Goal: Task Accomplishment & Management: Complete application form

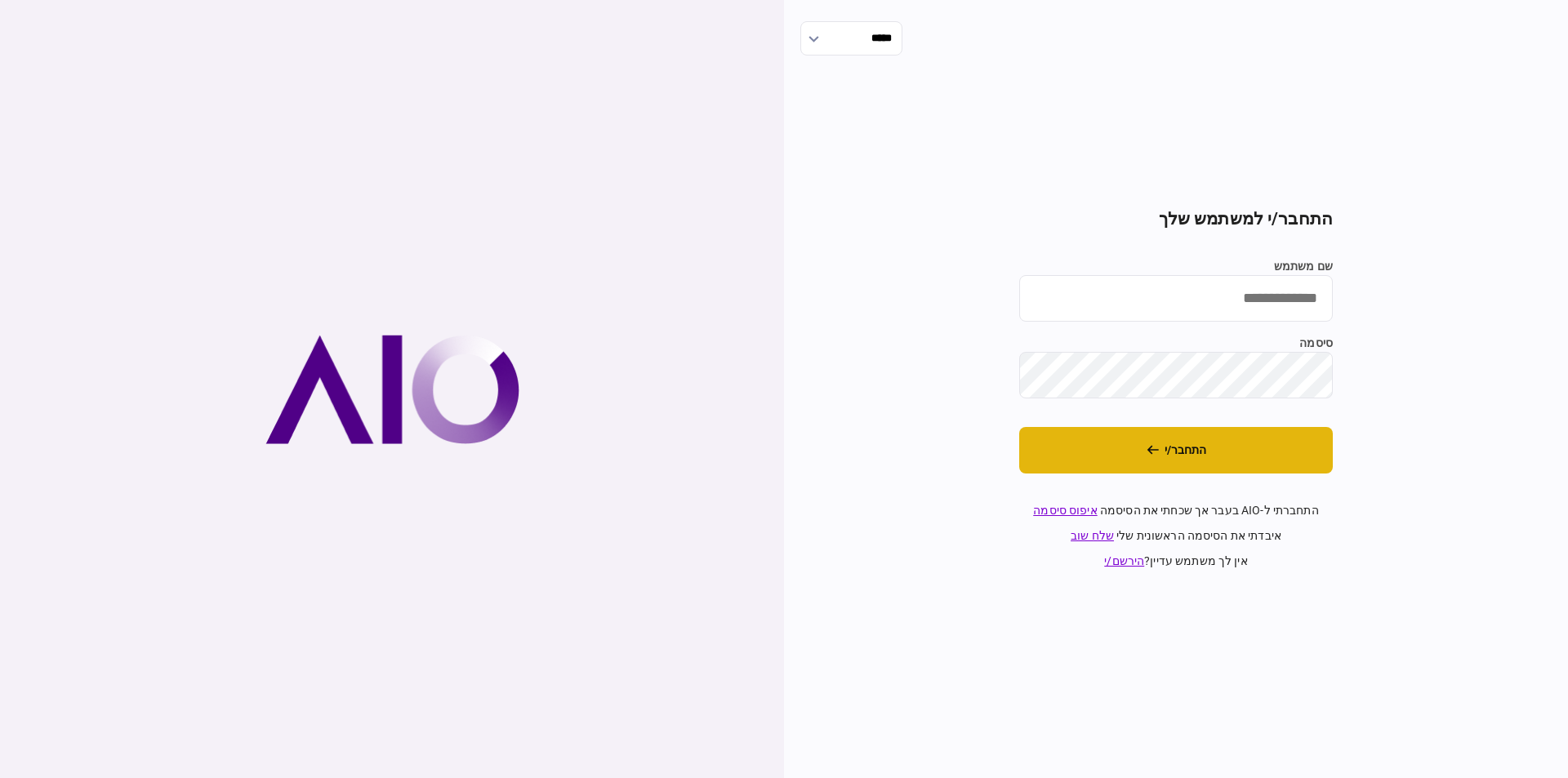
type input "*********"
click at [1240, 462] on button "התחבר/י" at bounding box center [1176, 450] width 314 height 46
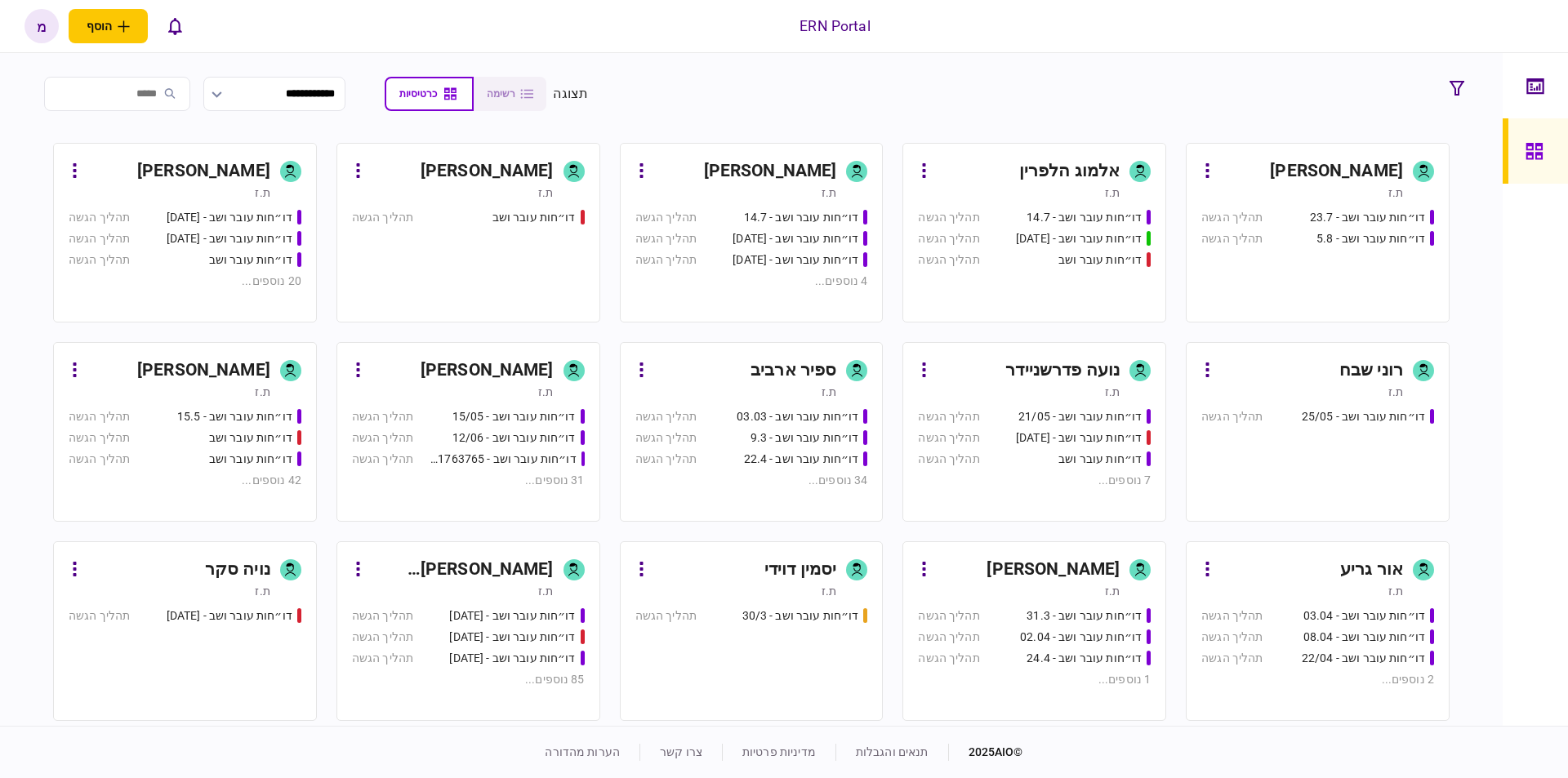
click at [1337, 266] on div "דו״חות עובר ושב - 23.7 תהליך הגשה דו״חות עובר ושב - 5.8 תהליך הגשה" at bounding box center [1317, 258] width 232 height 99
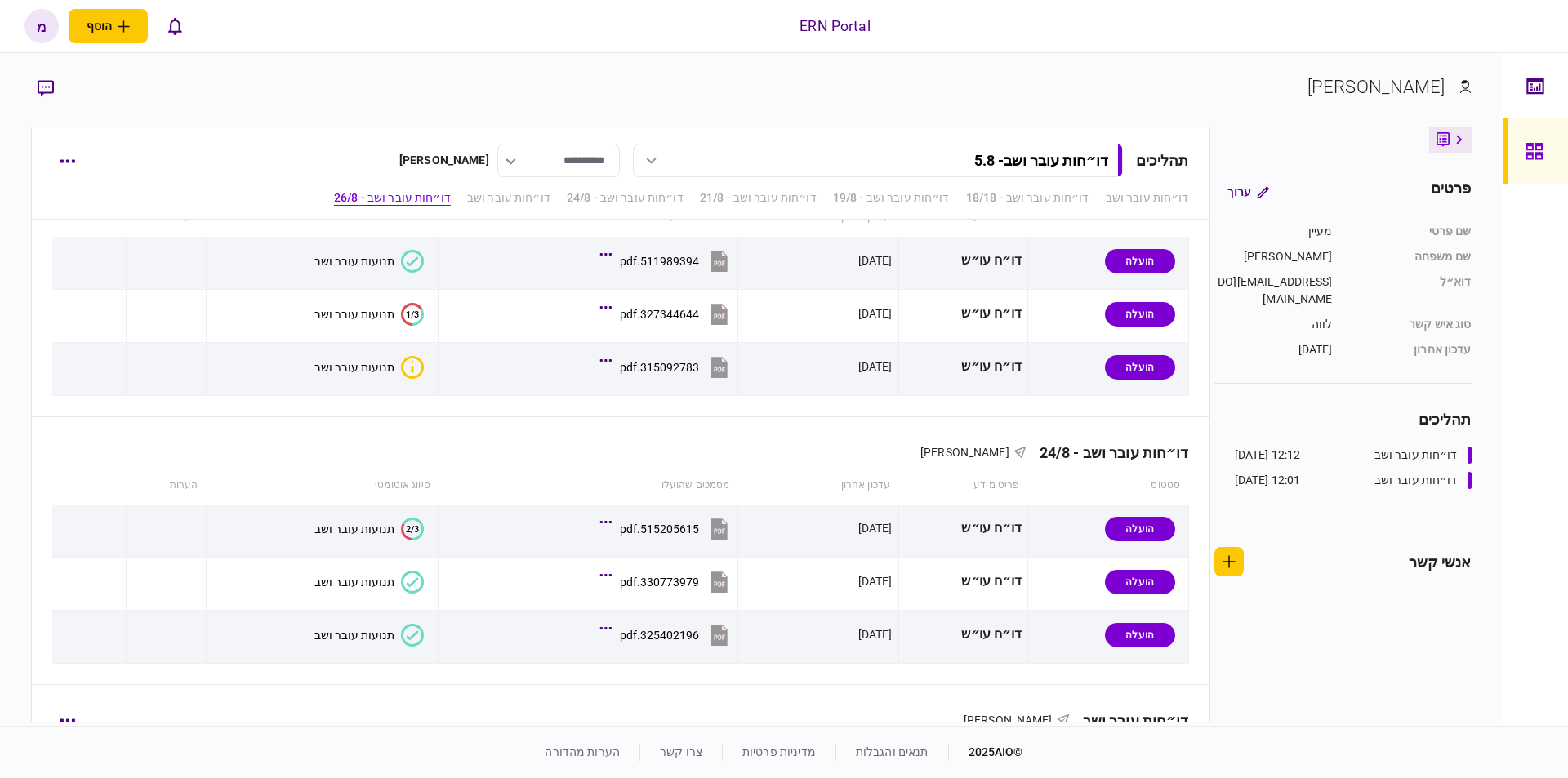
scroll to position [925, 0]
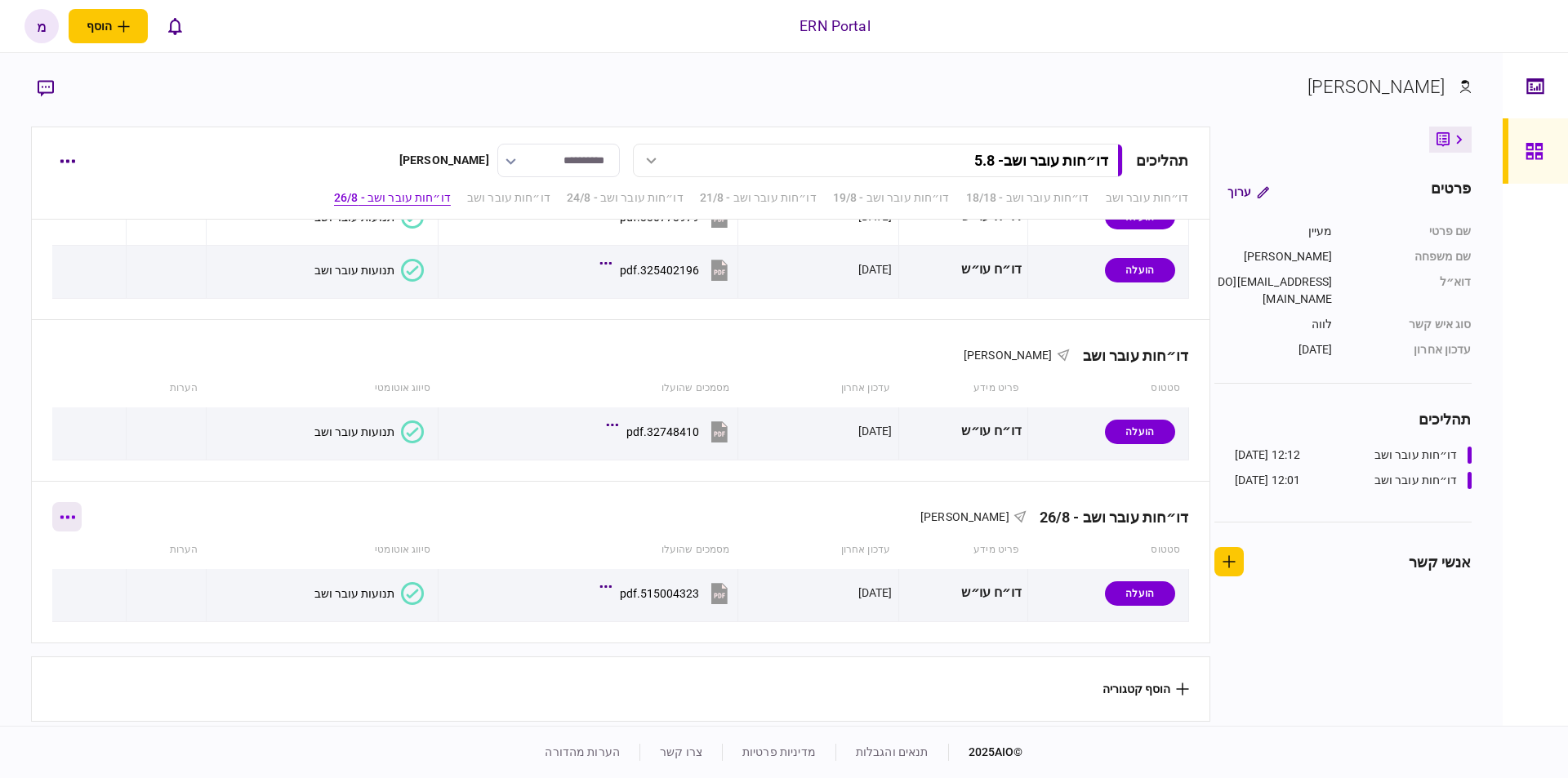
click at [81, 509] on button "button" at bounding box center [66, 516] width 29 height 29
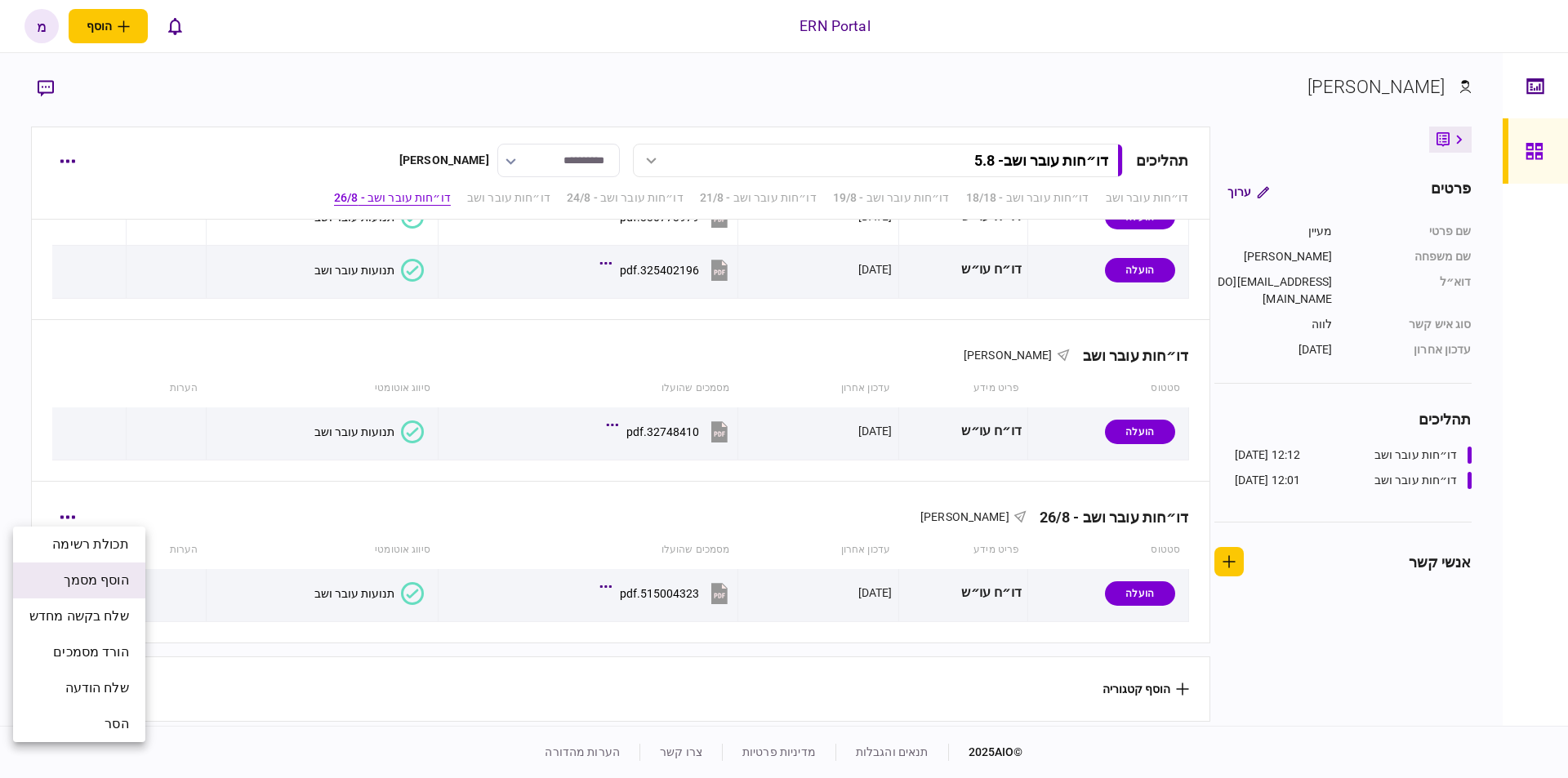
click at [122, 586] on span "הוסף מסמך" at bounding box center [96, 581] width 66 height 20
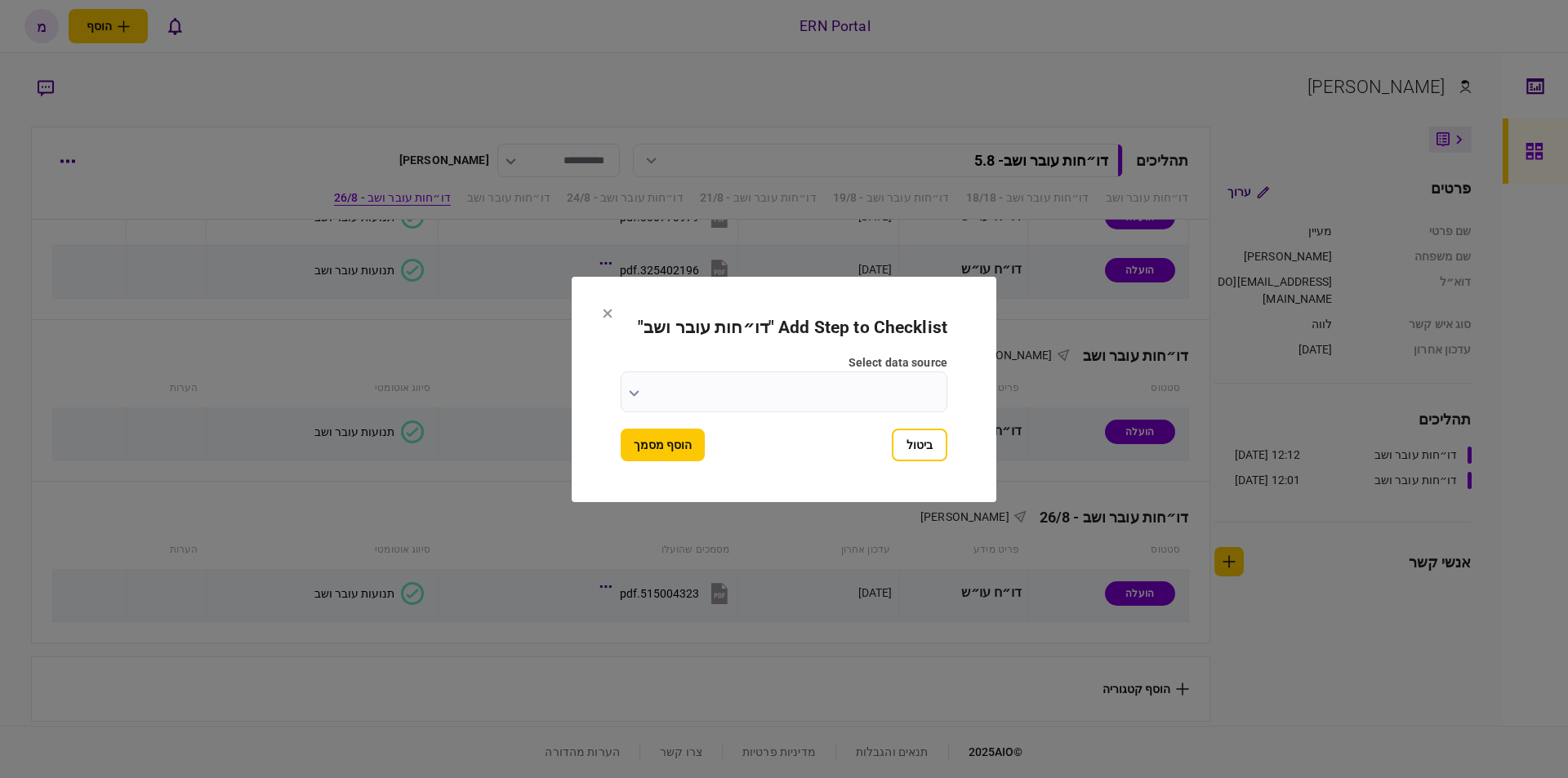
click at [635, 395] on icon "button" at bounding box center [634, 393] width 11 height 7
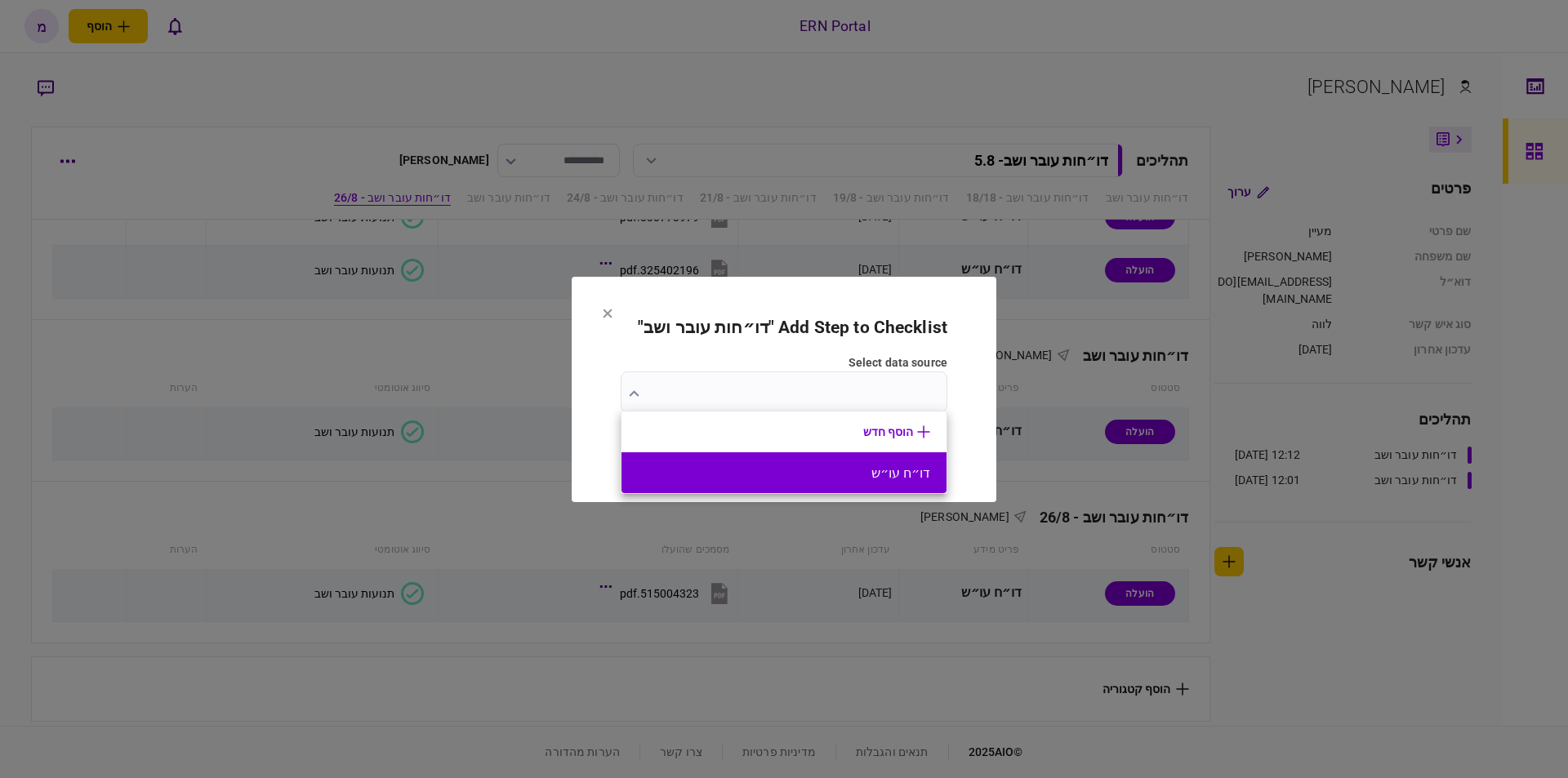
click at [798, 465] on button "דו״ח עו״ש" at bounding box center [784, 473] width 292 height 16
type input "*********"
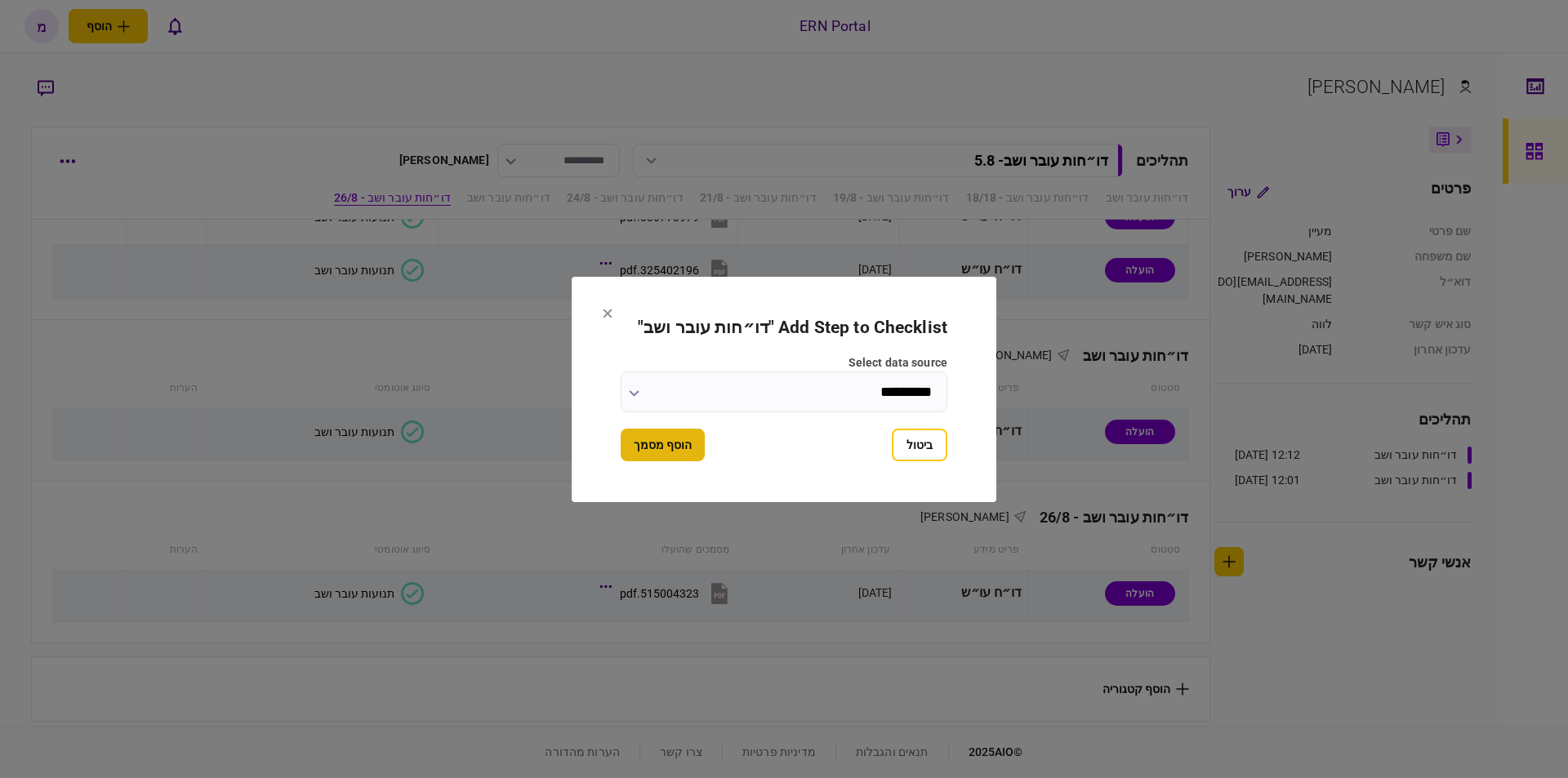
click at [667, 440] on button "הוסף מסמך" at bounding box center [662, 445] width 84 height 32
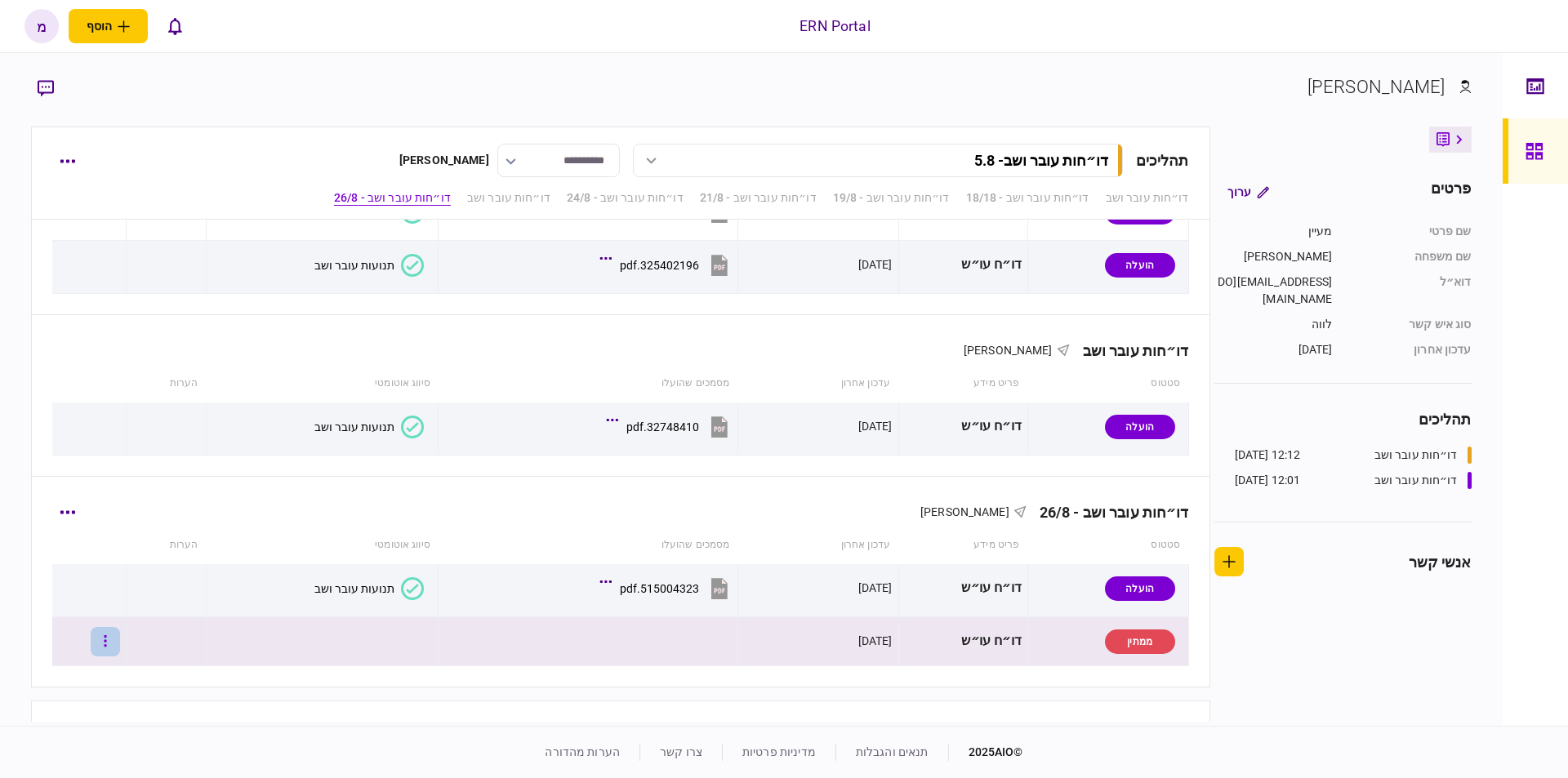
click at [117, 635] on button "button" at bounding box center [105, 641] width 29 height 29
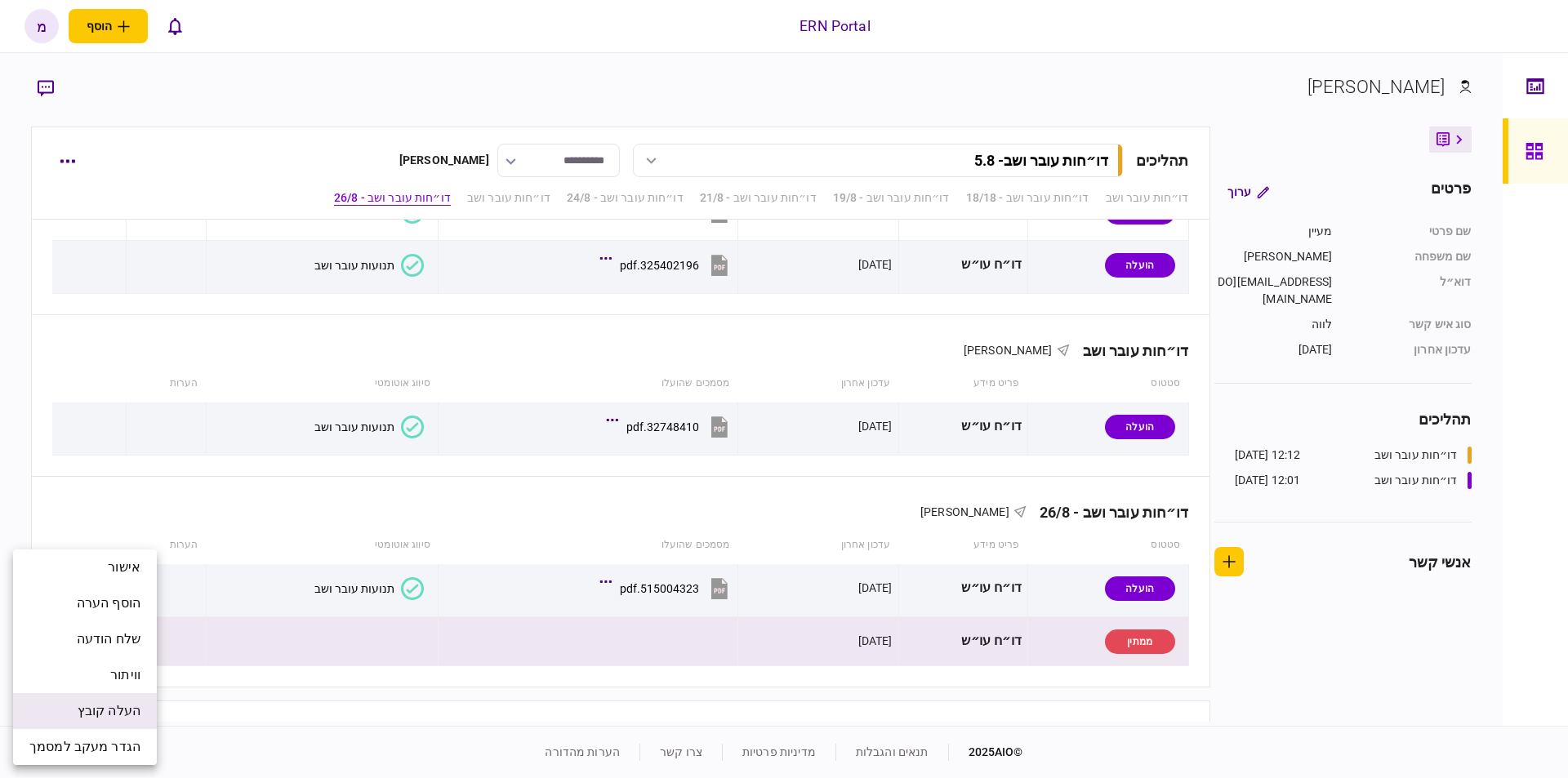
click at [67, 714] on li "העלה קובץ" at bounding box center [85, 711] width 144 height 36
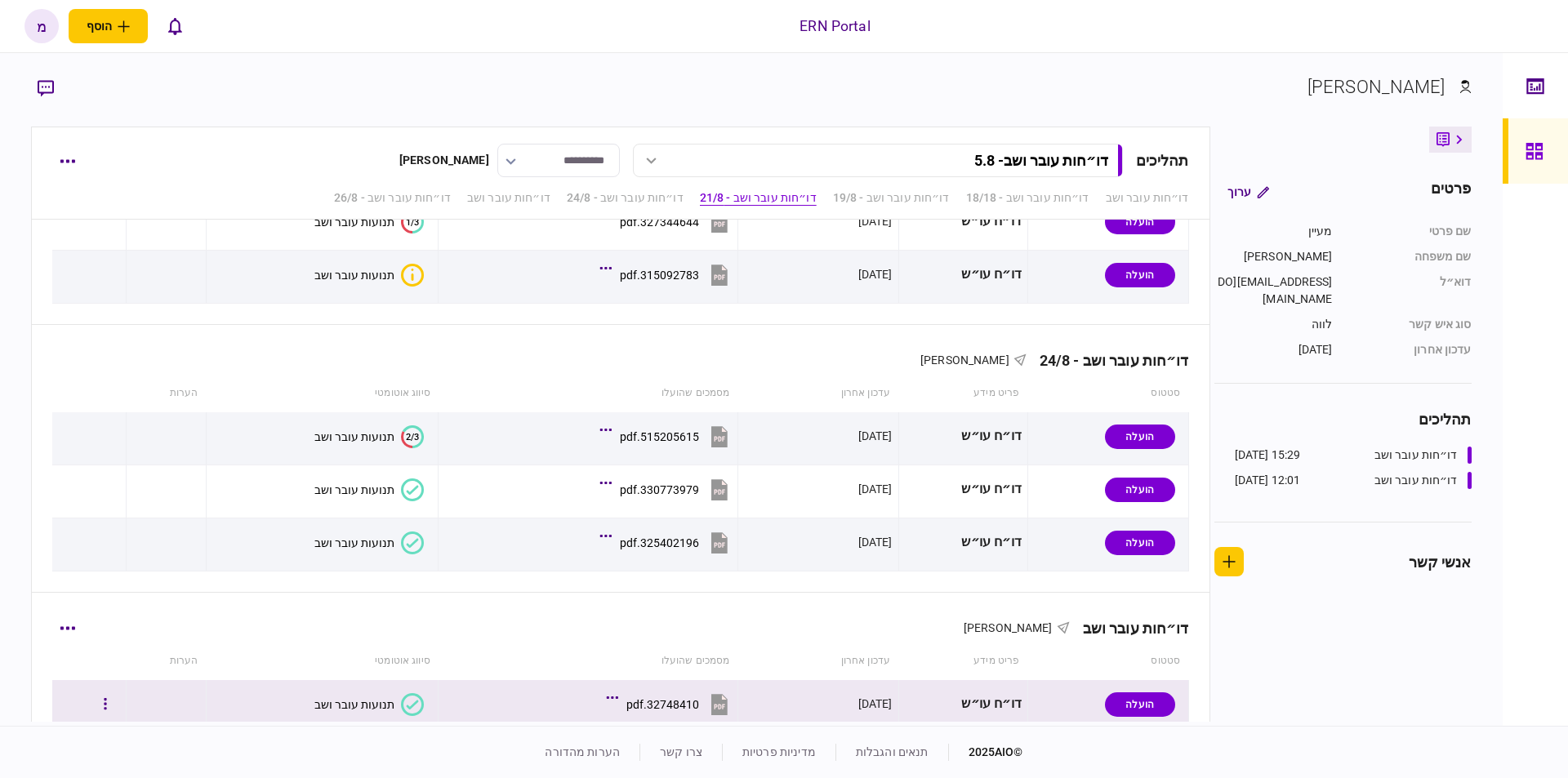
scroll to position [978, 0]
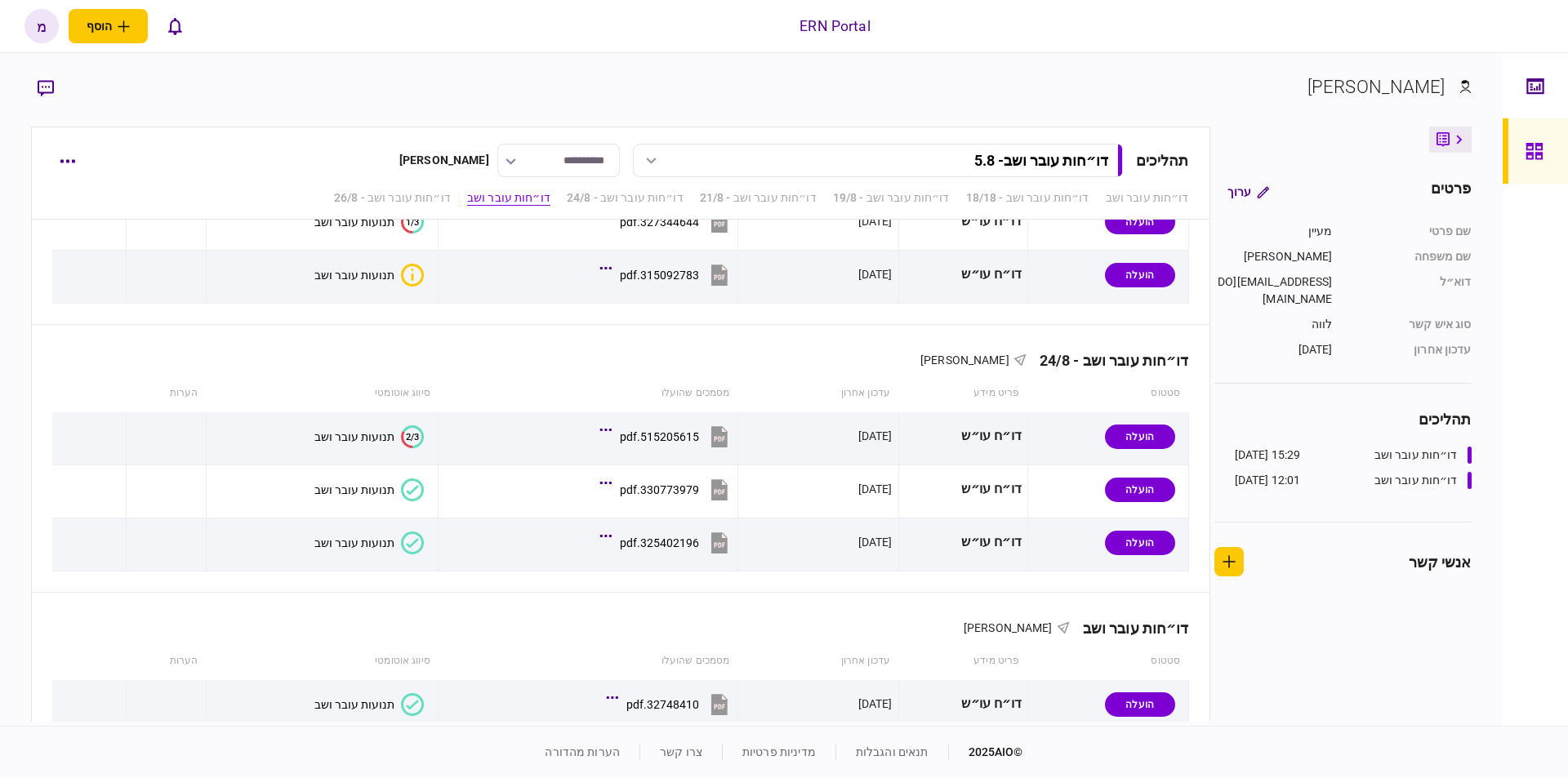
scroll to position [978, 0]
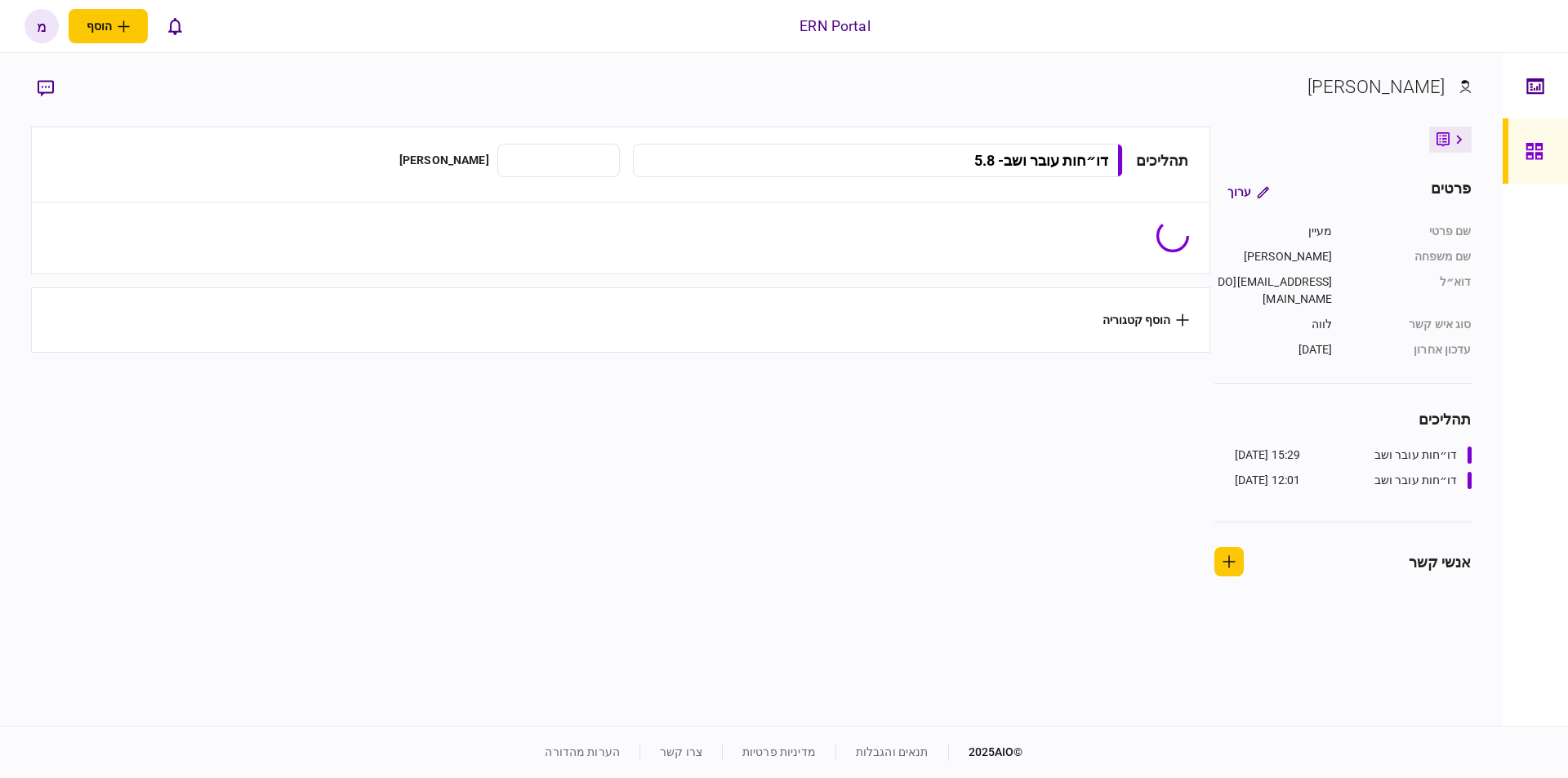
type input "**********"
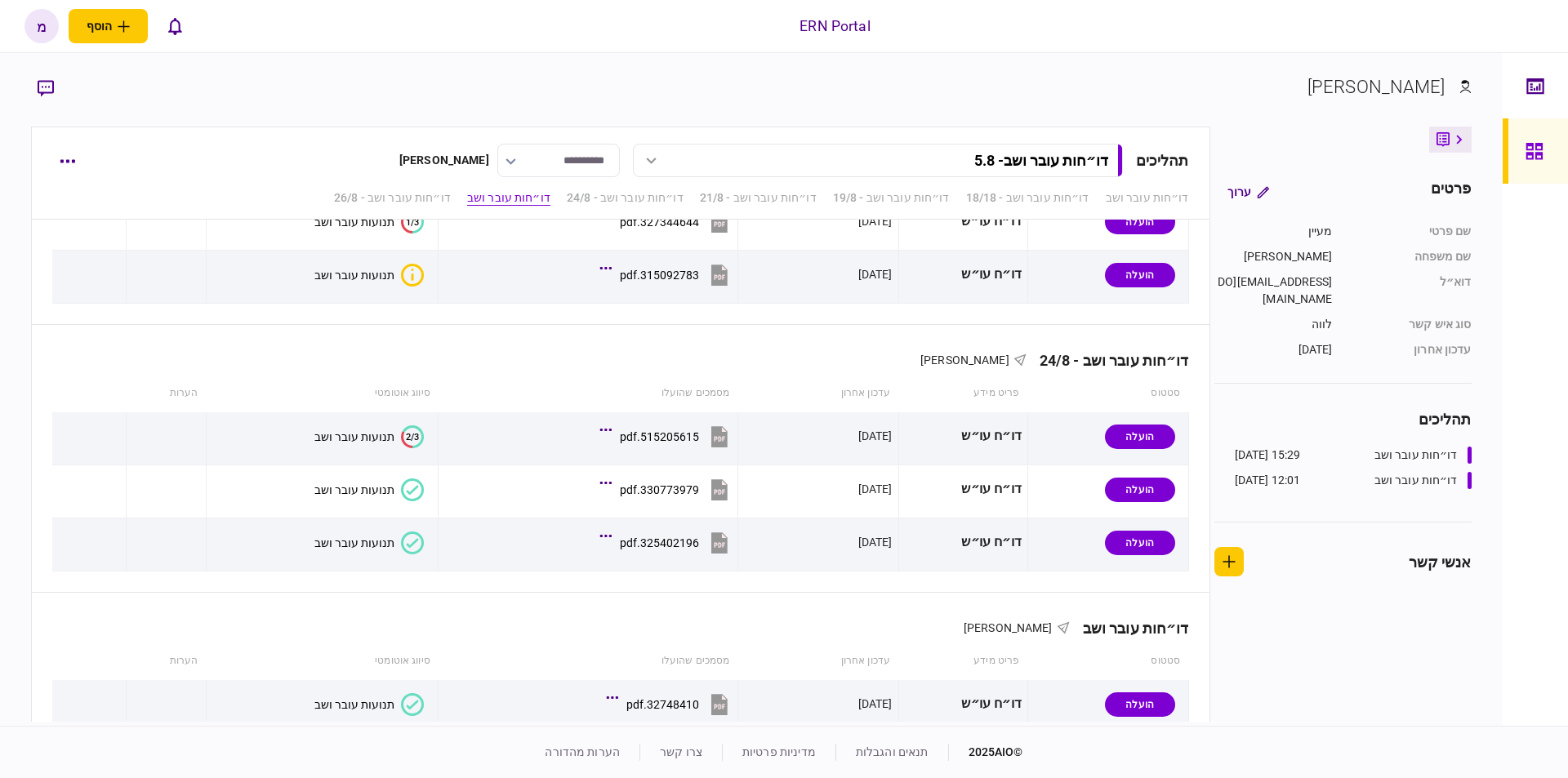
scroll to position [978, 0]
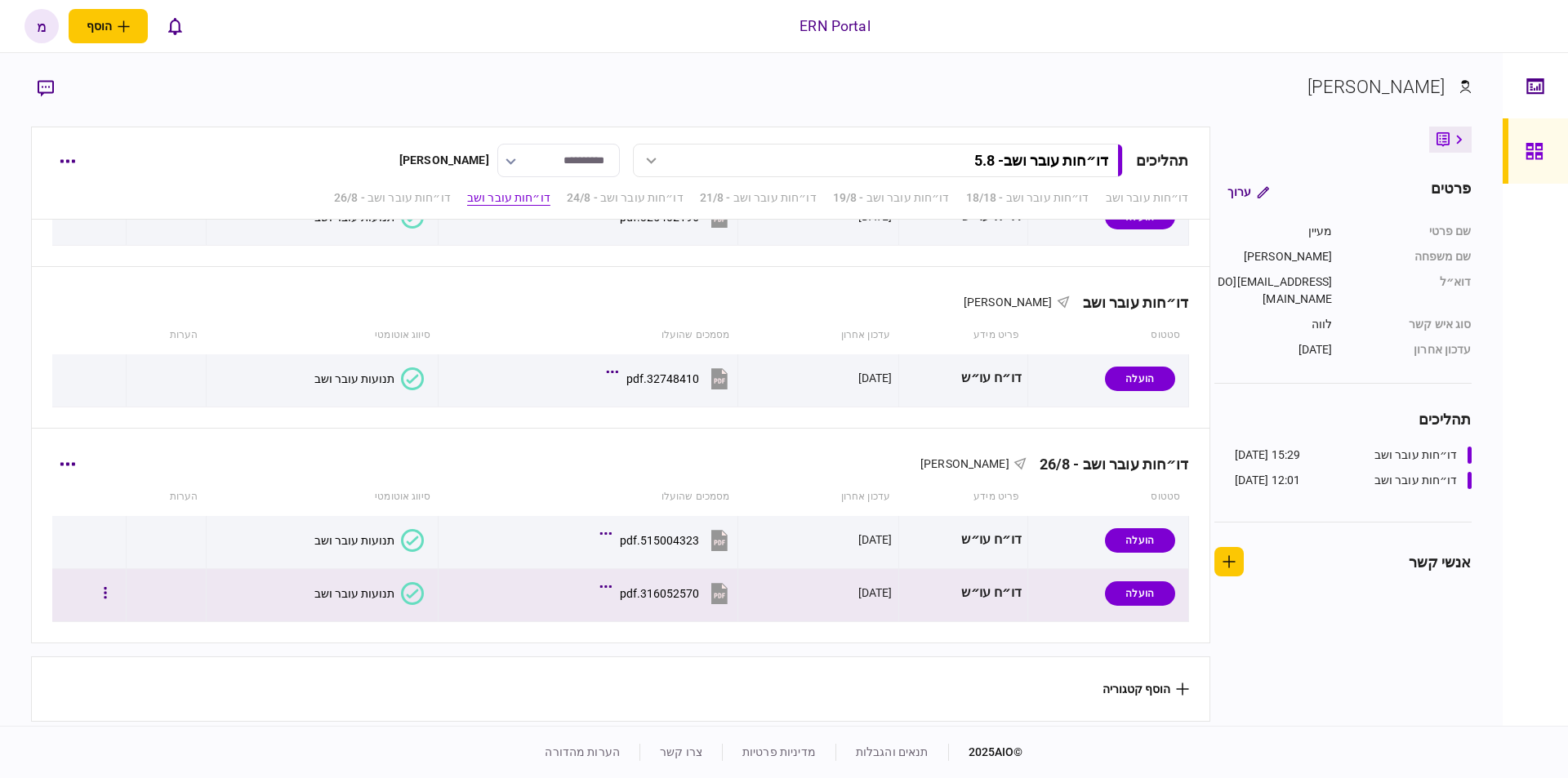
click at [392, 594] on button "תנועות עובר ושב" at bounding box center [369, 594] width 110 height 23
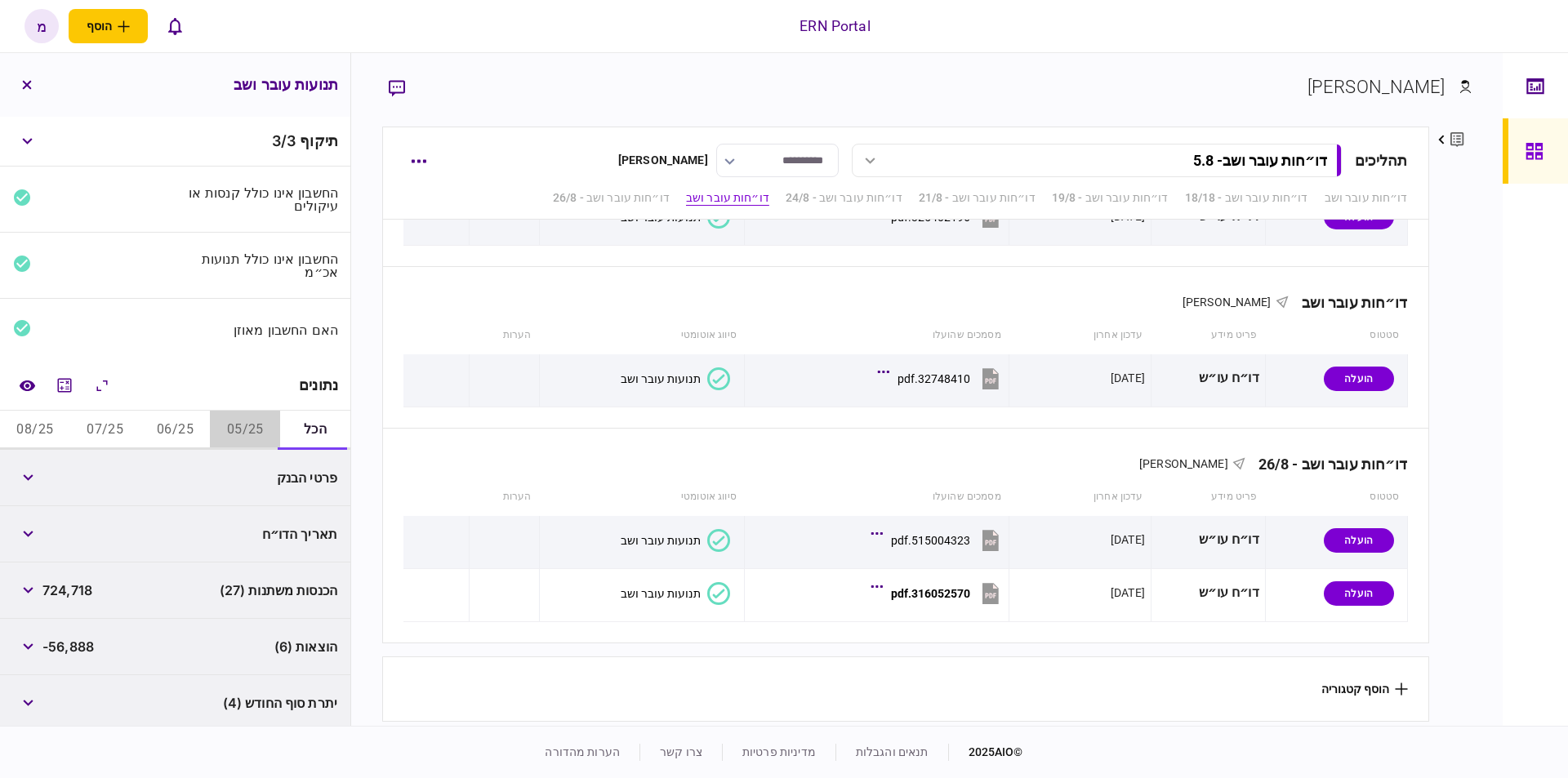
click at [243, 428] on button "05/25" at bounding box center [245, 430] width 71 height 39
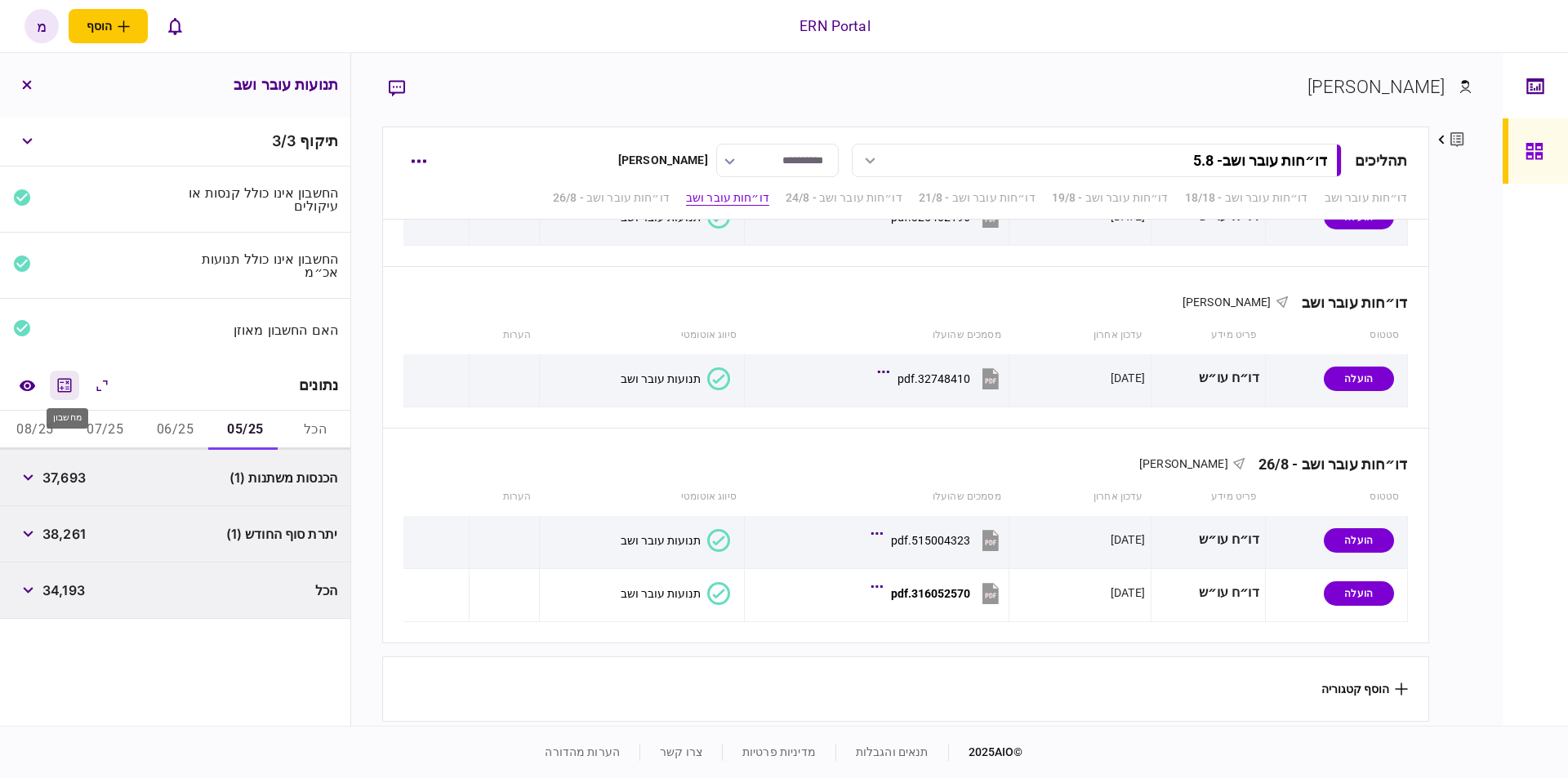
click at [69, 378] on icon "מחשבון" at bounding box center [65, 385] width 14 height 14
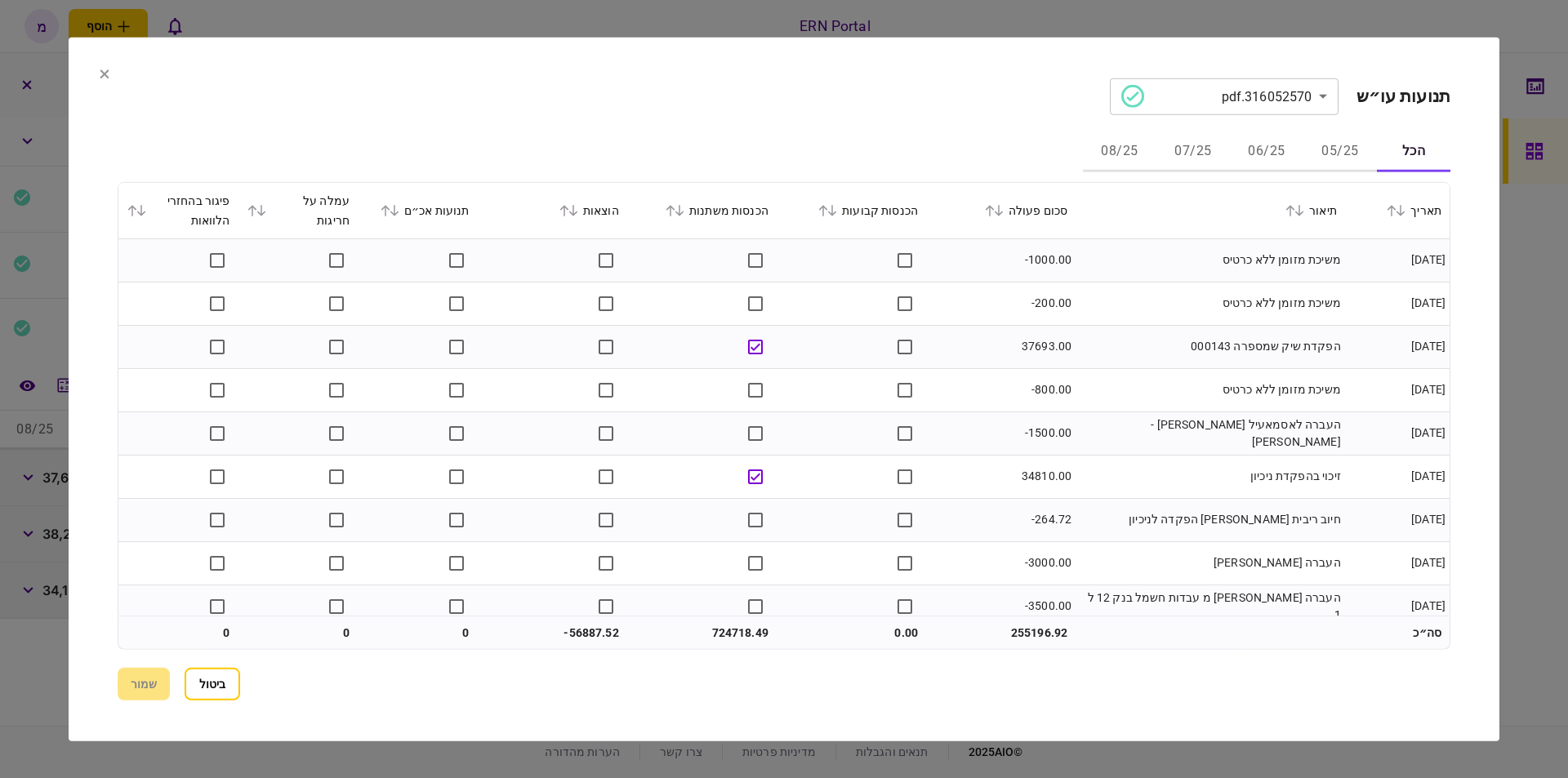
click at [1337, 149] on button "05/25" at bounding box center [1340, 151] width 74 height 39
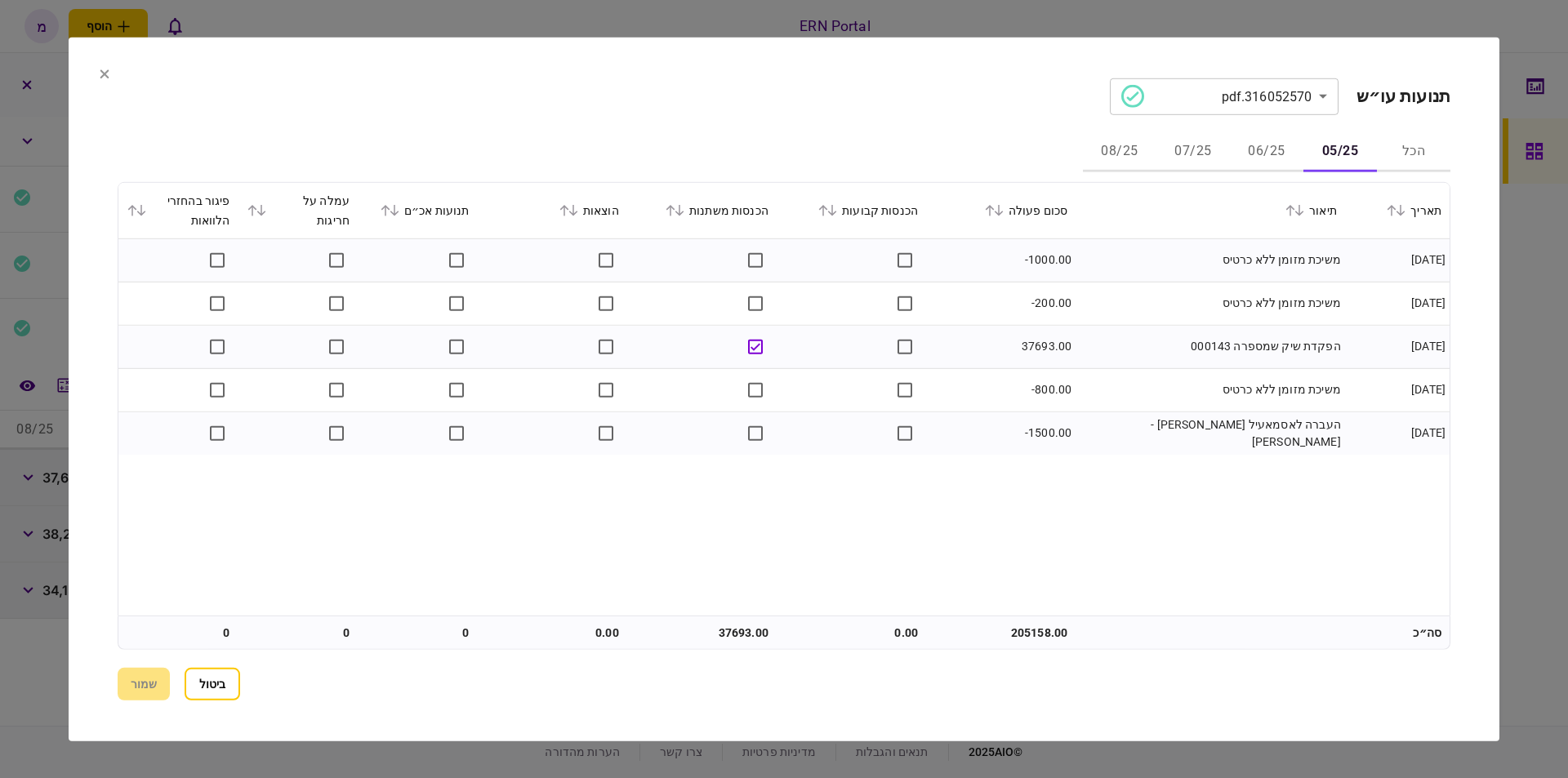
click at [731, 634] on td "37693.00" at bounding box center [702, 632] width 149 height 32
click at [728, 644] on td "37693.00" at bounding box center [702, 632] width 149 height 32
drag, startPoint x: 751, startPoint y: 633, endPoint x: 704, endPoint y: 632, distance: 47.0
click at [704, 632] on td "37693.00" at bounding box center [702, 632] width 149 height 32
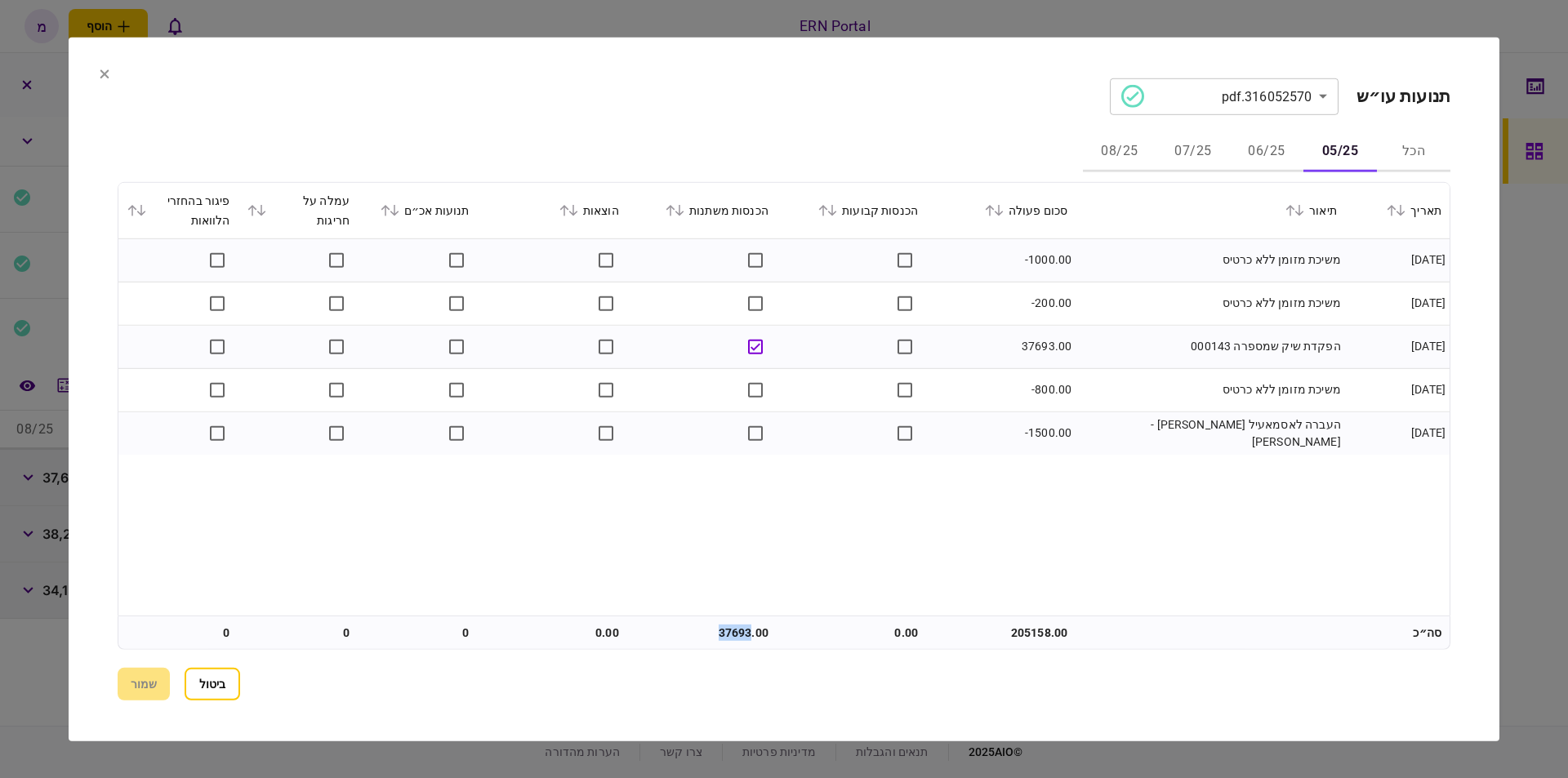
copy td "37693"
click at [1279, 152] on button "06/25" at bounding box center [1266, 151] width 74 height 39
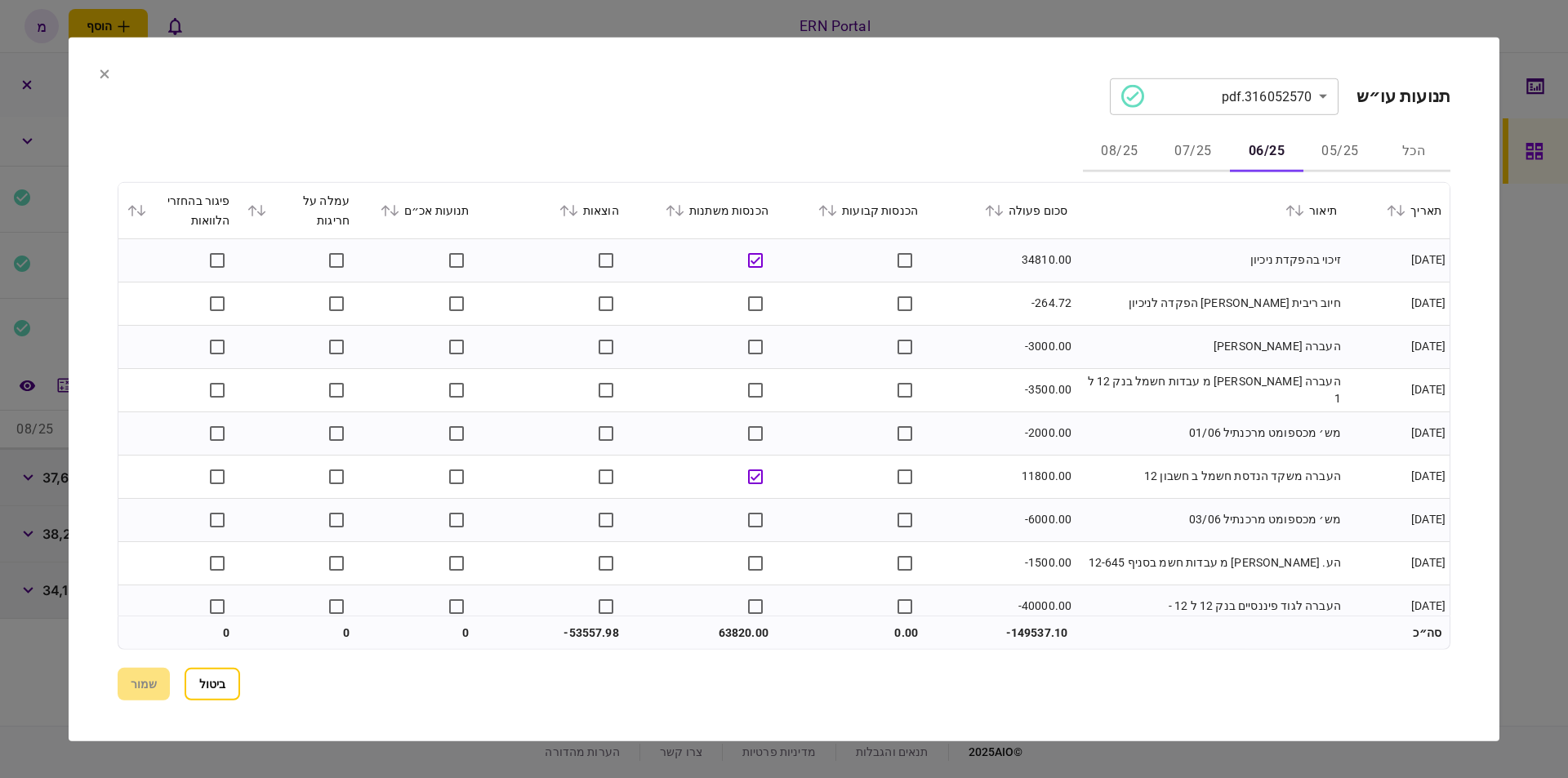
click at [826, 334] on td at bounding box center [851, 347] width 149 height 43
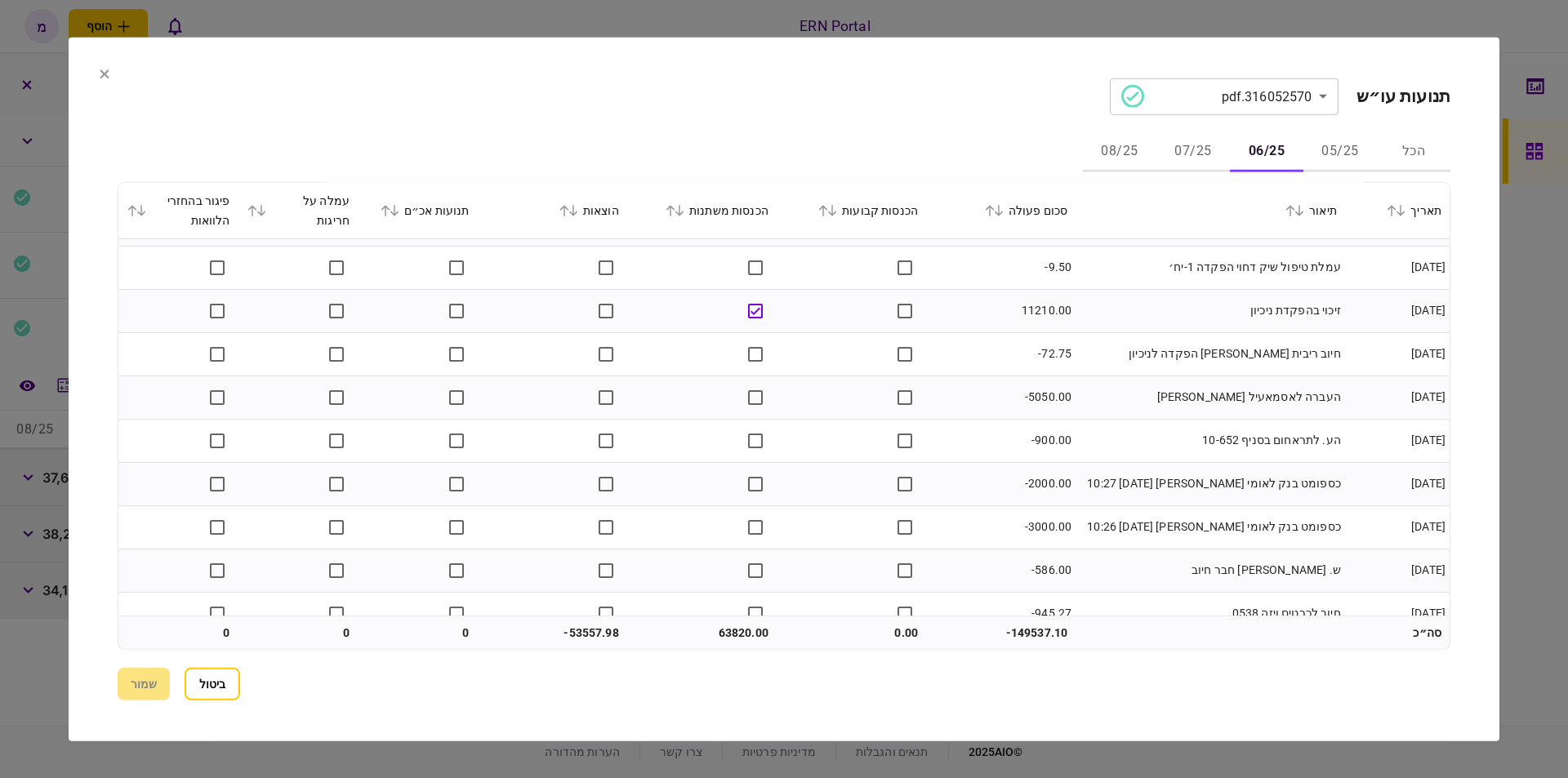
scroll to position [647, 0]
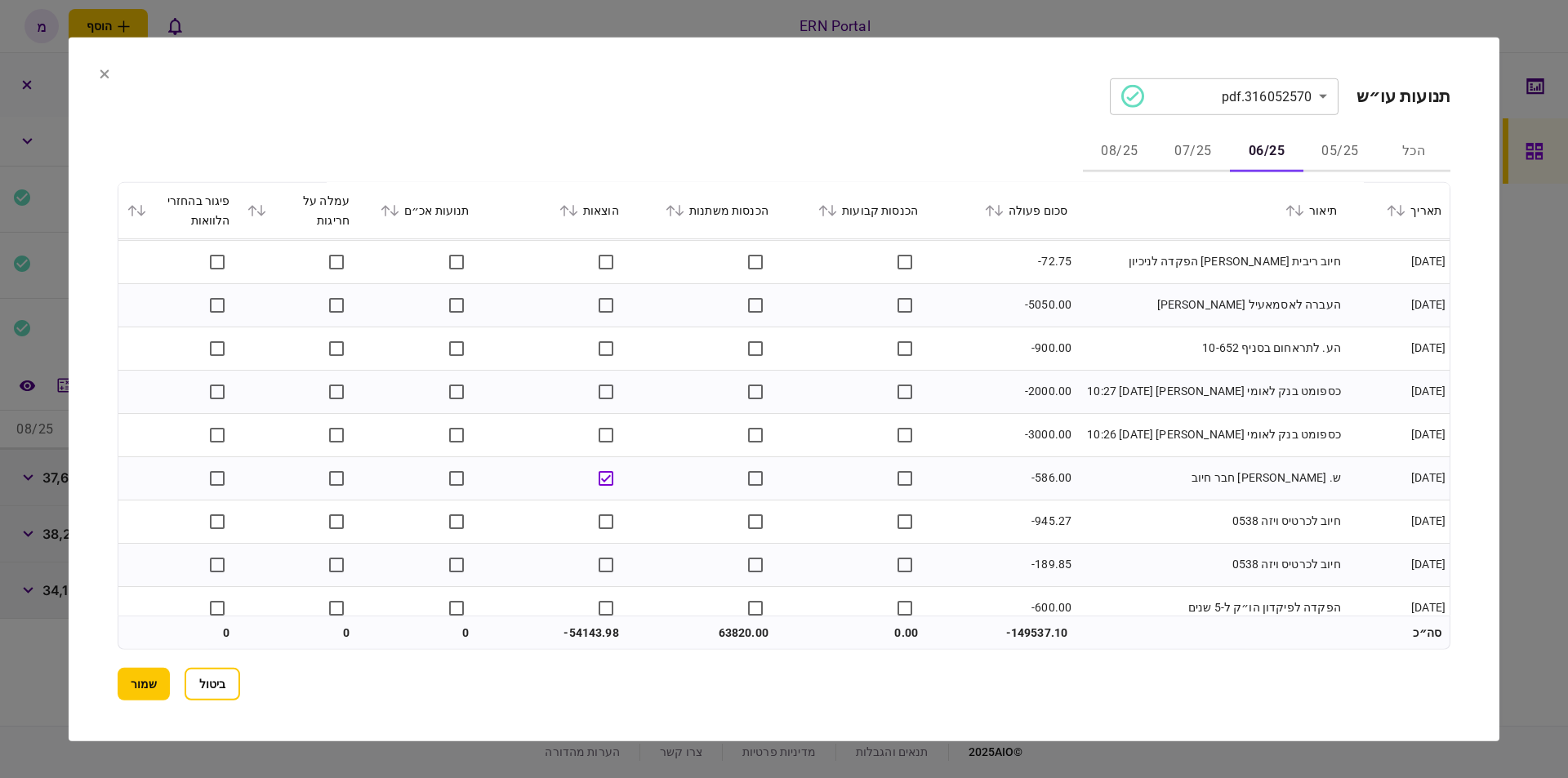
click at [1133, 392] on td "כספומט בנק לאומי [PERSON_NAME] [DATE] 10:27" at bounding box center [1210, 391] width 270 height 43
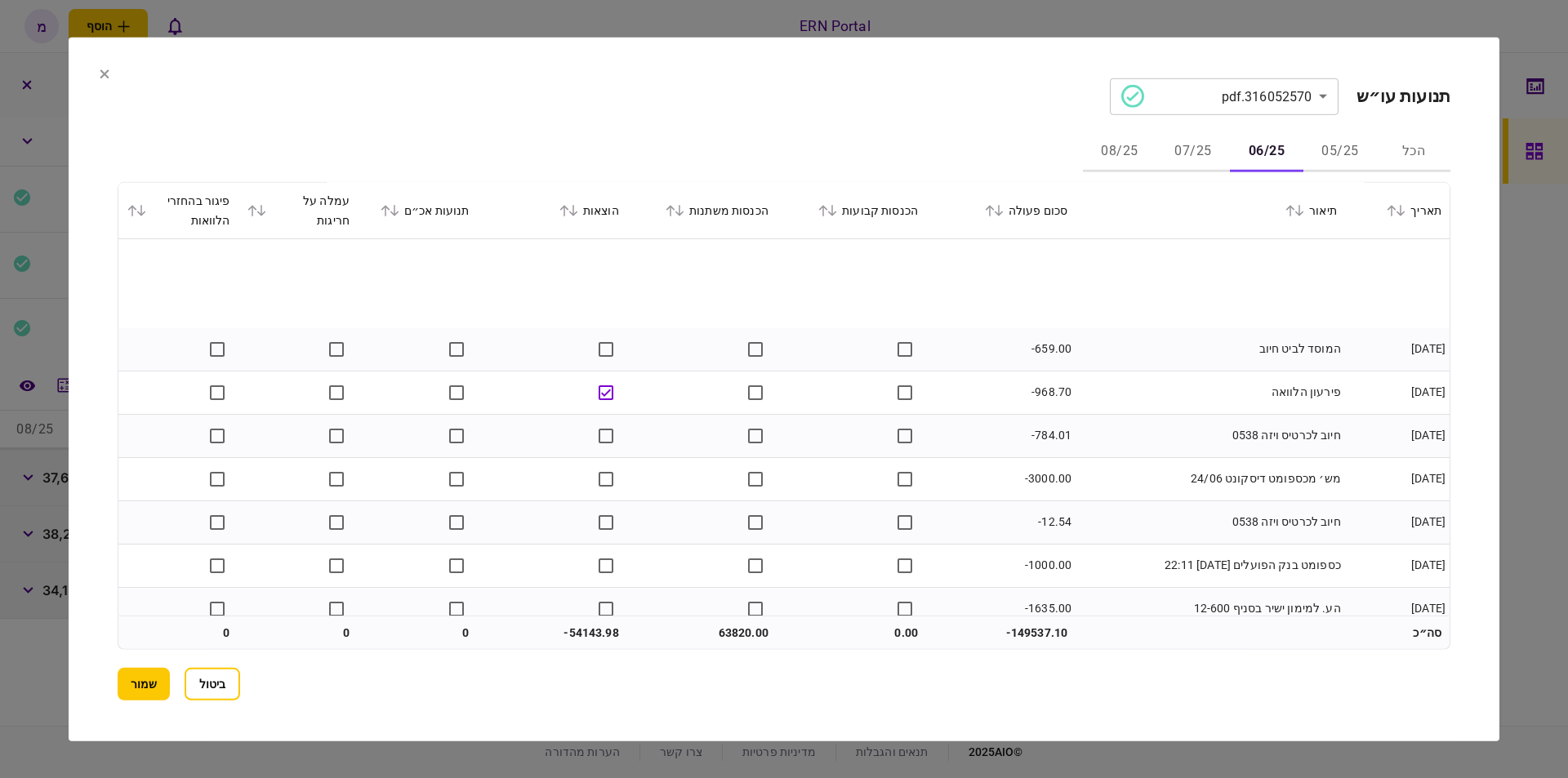
scroll to position [1388, 0]
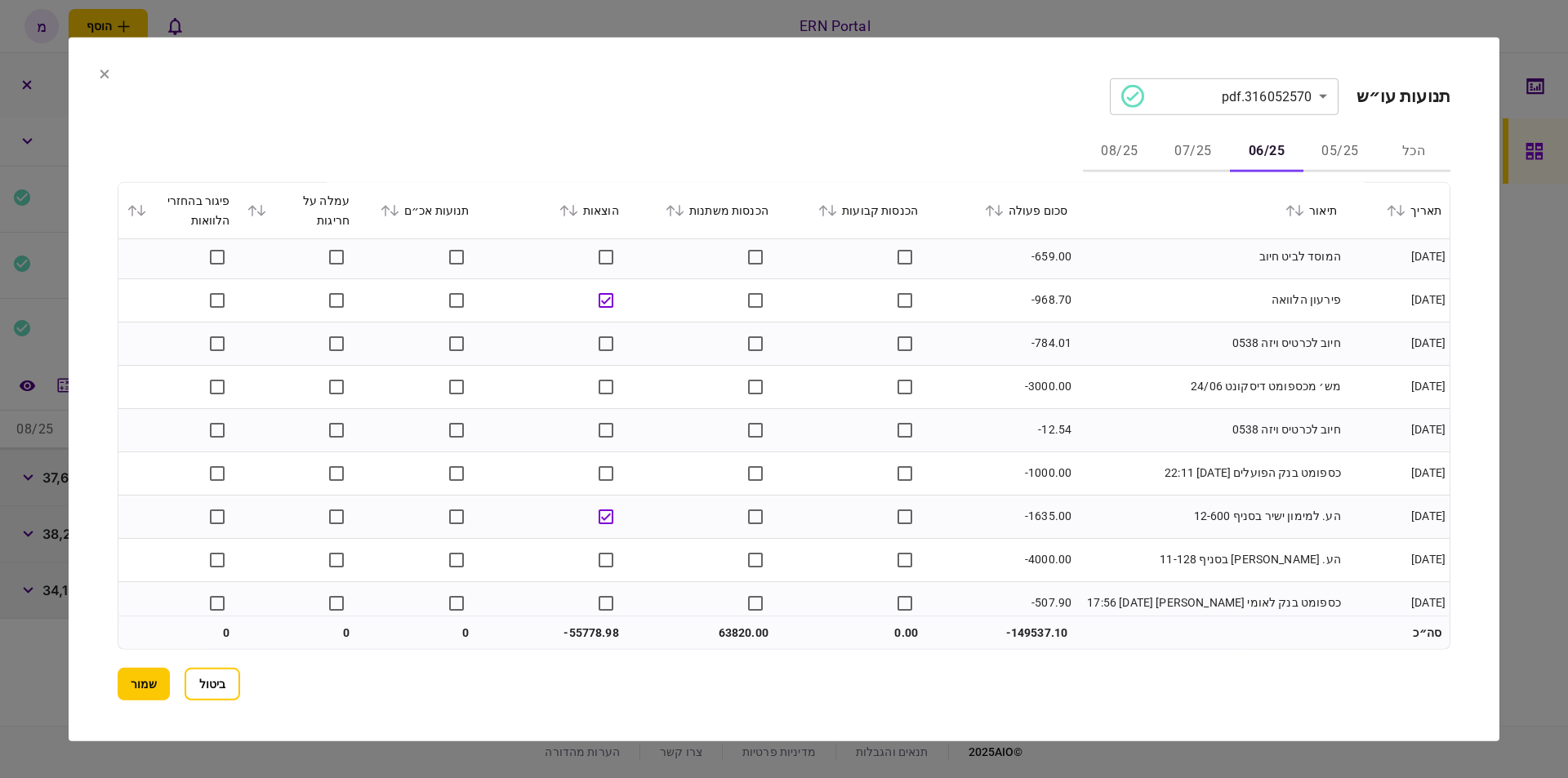
click at [1174, 506] on td "הע. למימון ישיר בסניף 12-600" at bounding box center [1210, 516] width 270 height 43
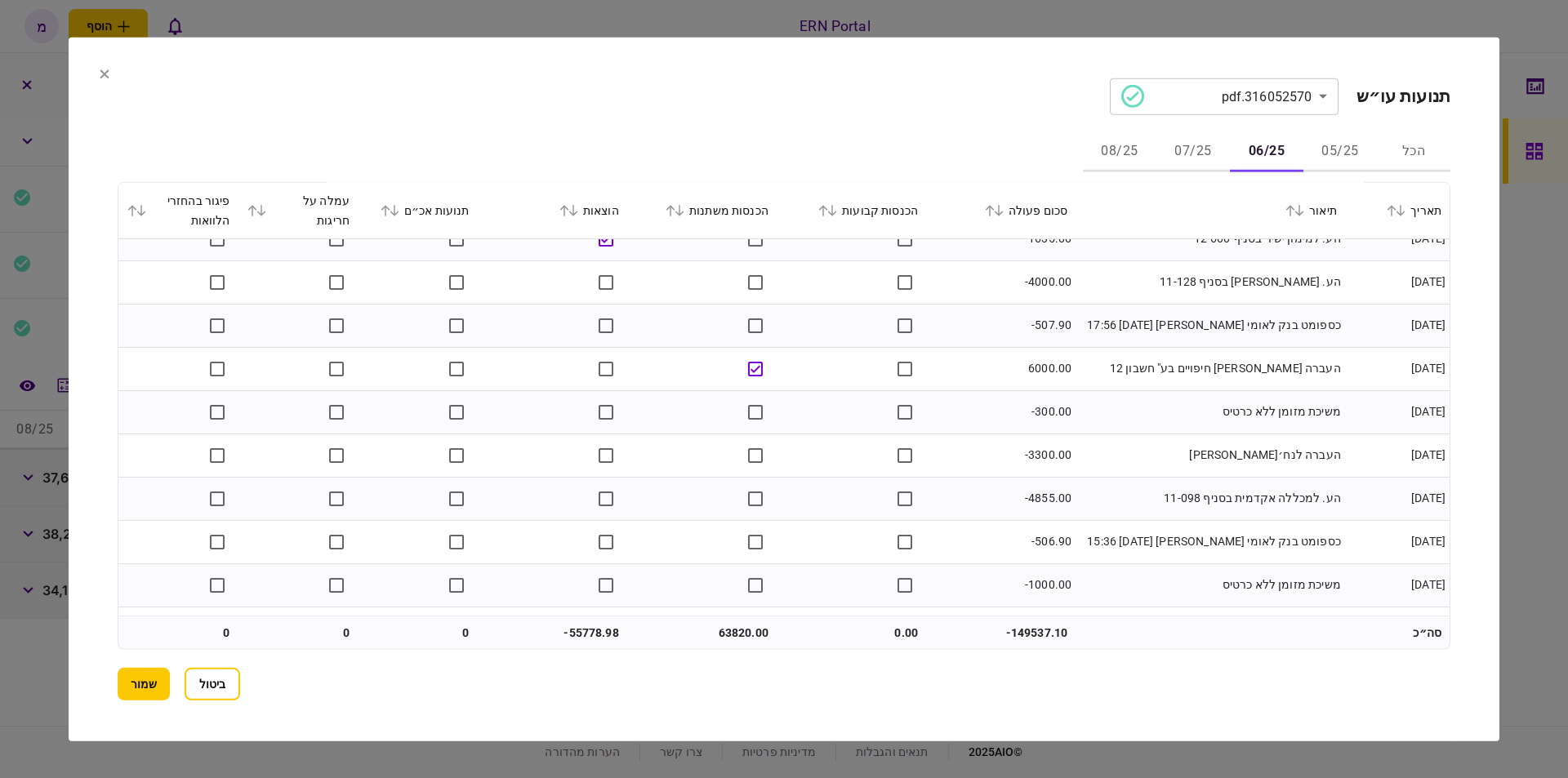
scroll to position [1758, 0]
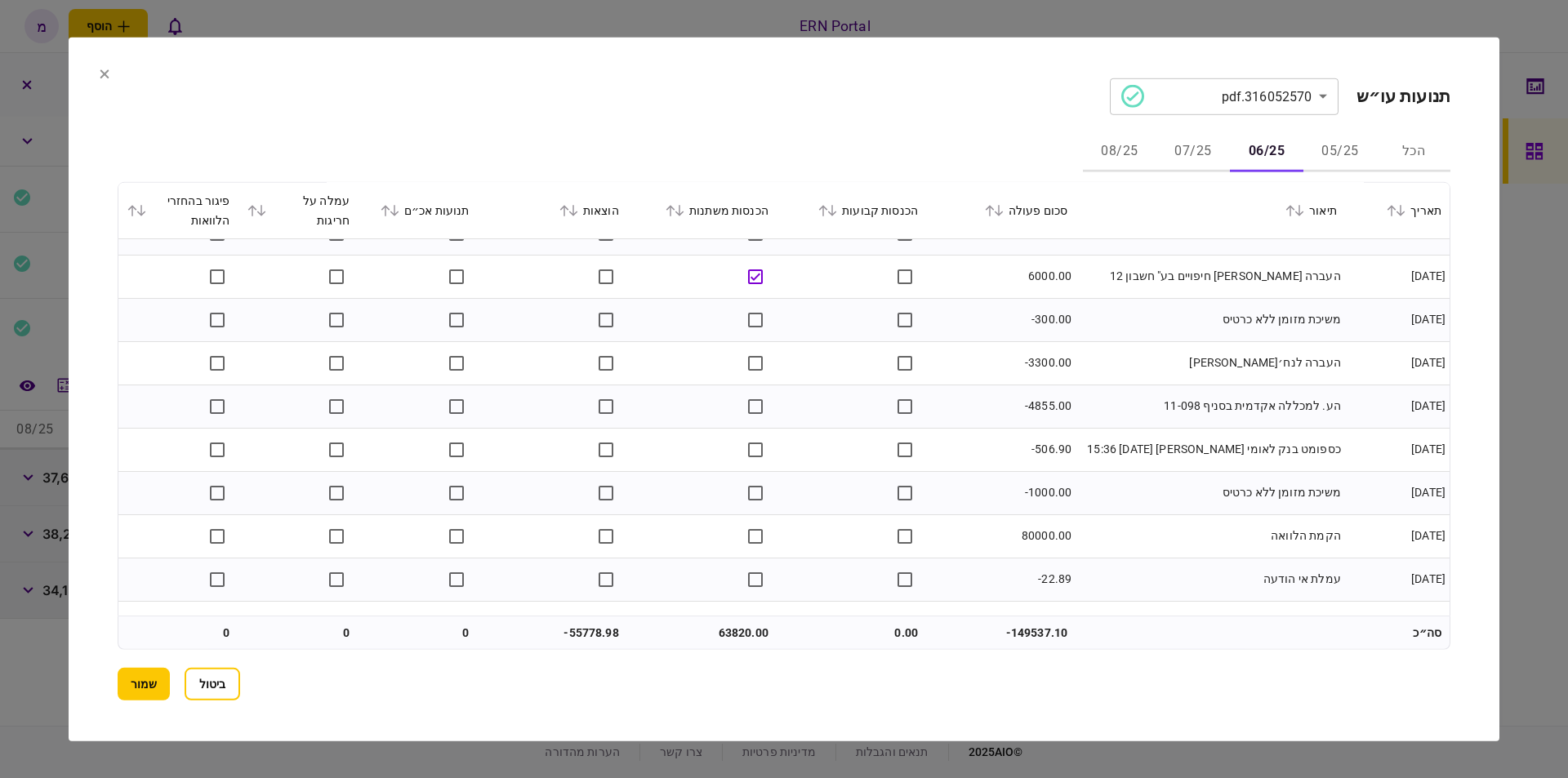
click at [1027, 535] on td "80000.00" at bounding box center [1001, 536] width 149 height 43
copy td "80000.00"
click at [1091, 479] on td "משיכת מזומן ללא כרטיס" at bounding box center [1210, 493] width 270 height 43
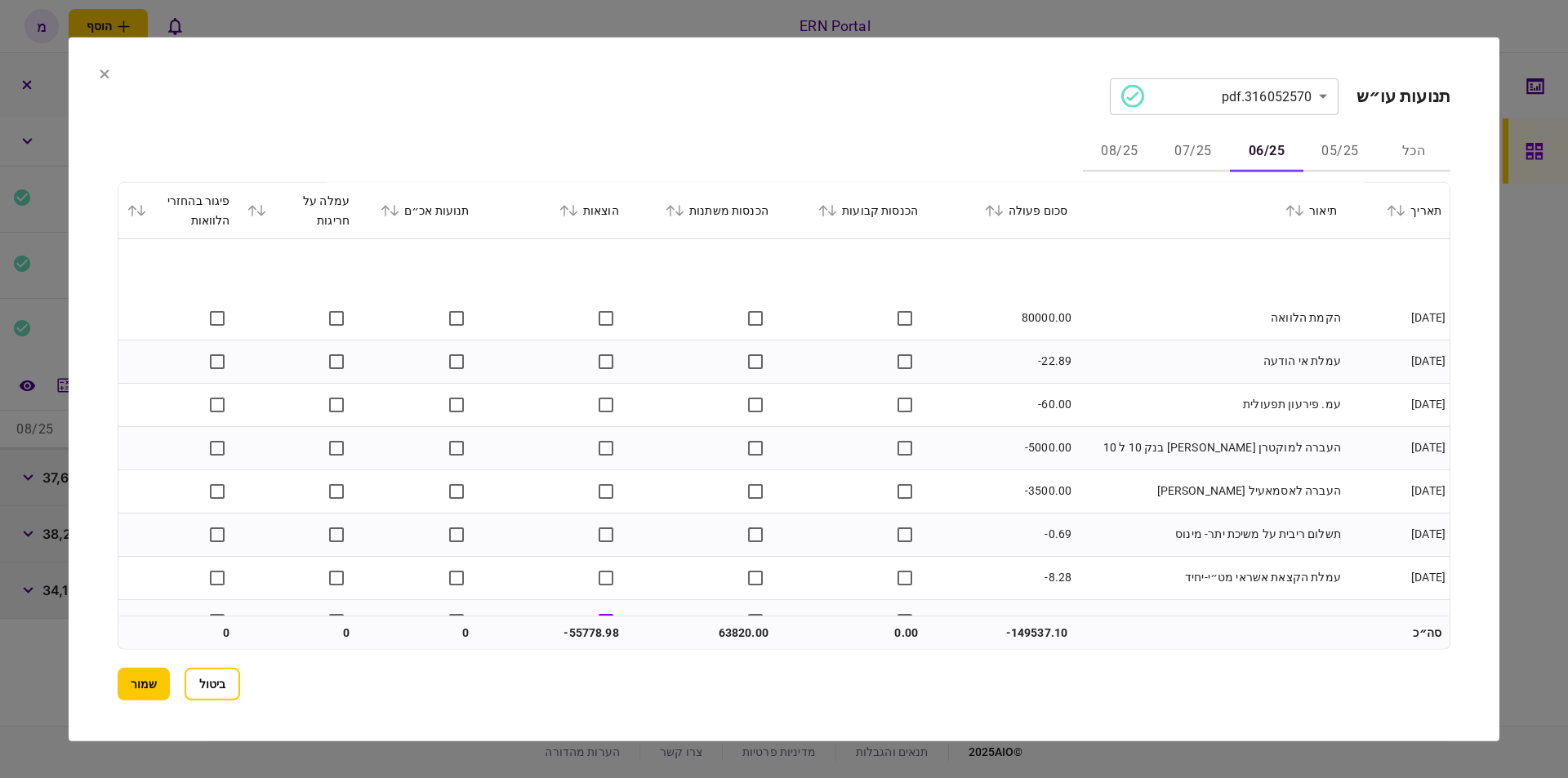
scroll to position [2048, 0]
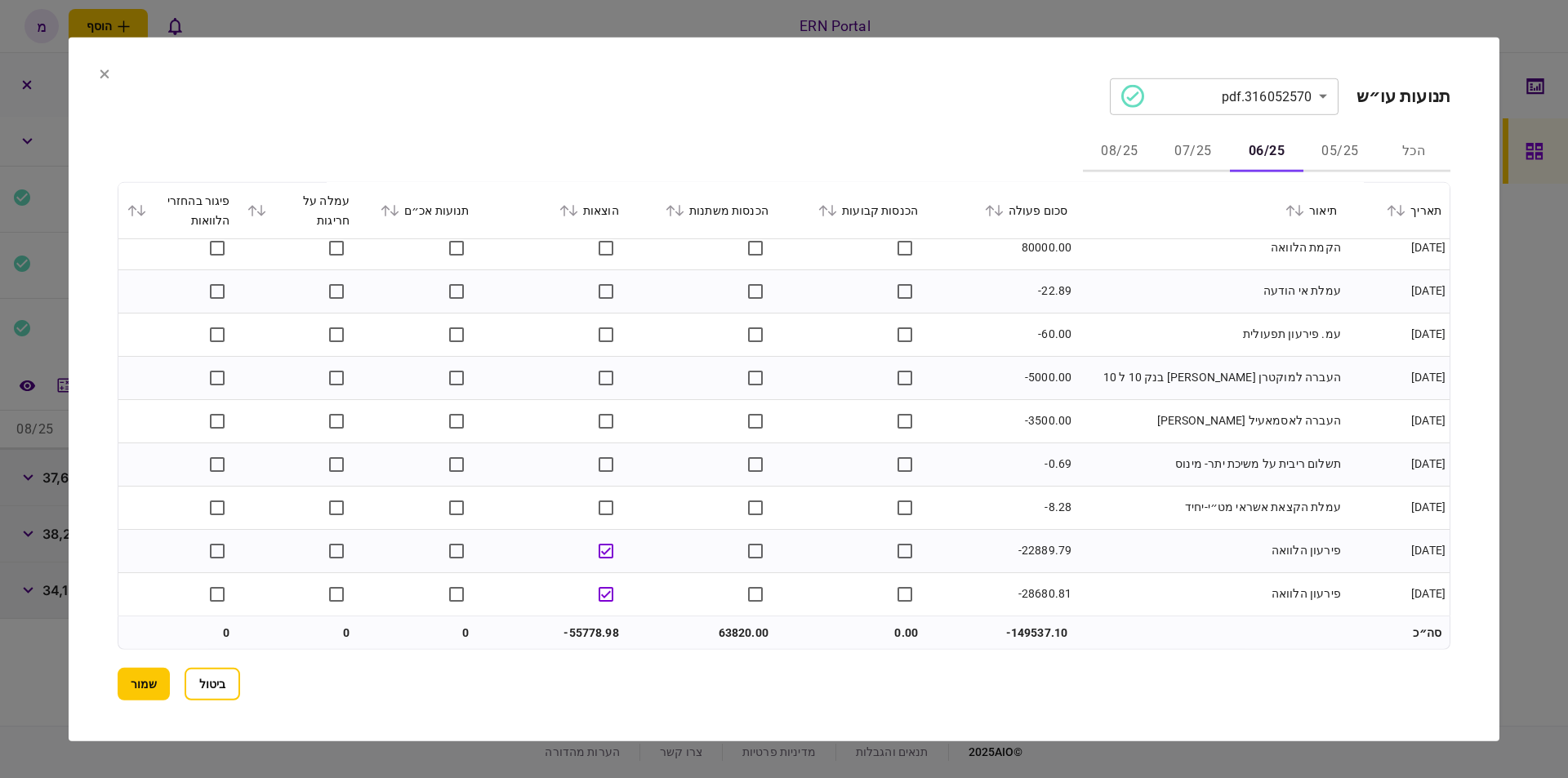
click at [1039, 547] on td "-22889.79" at bounding box center [1001, 551] width 149 height 43
copy td "22889.79"
click at [1058, 565] on td "-22889.79" at bounding box center [1001, 551] width 149 height 43
click at [1052, 596] on td "-28680.81" at bounding box center [1001, 593] width 149 height 42
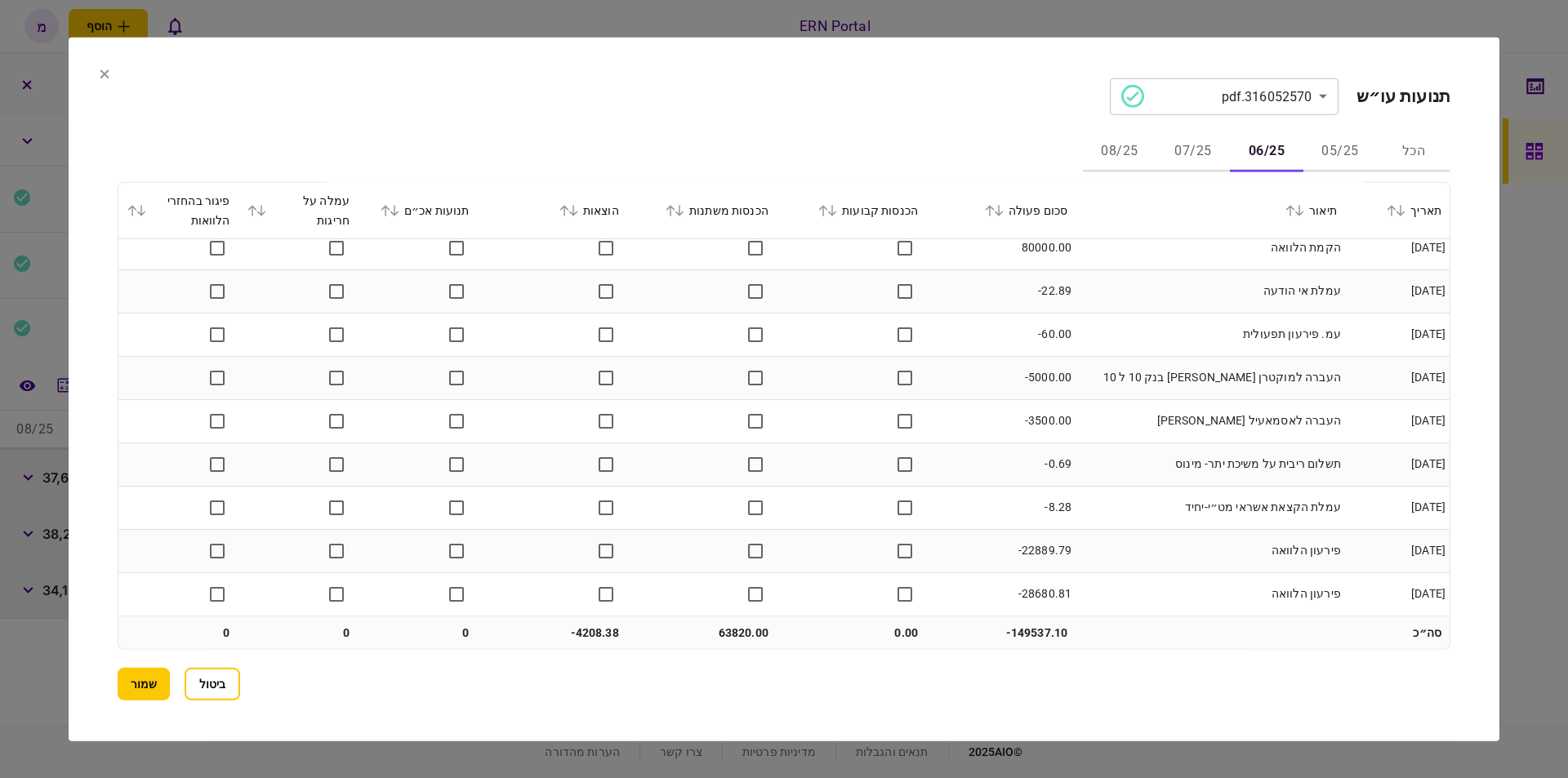
click at [1052, 596] on td "-28680.81" at bounding box center [1001, 593] width 149 height 42
copy td "28680.81"
click at [1133, 446] on td "תשלום ריבית על משיכת יתר- מינוס" at bounding box center [1210, 464] width 270 height 43
click at [732, 630] on td "63820.00" at bounding box center [702, 632] width 149 height 32
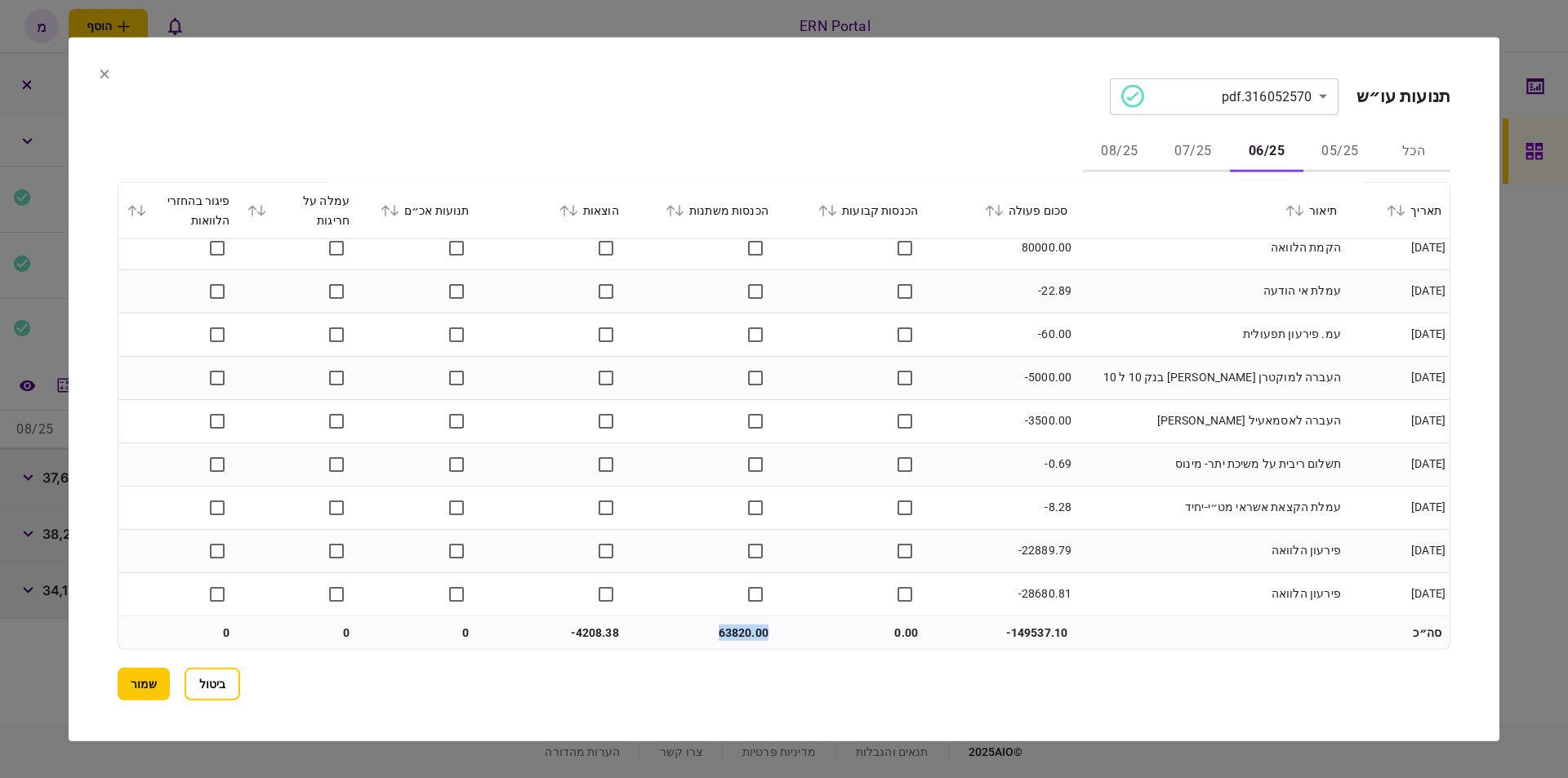
copy td "63820.00"
click at [572, 628] on td "-4208.38" at bounding box center [553, 632] width 149 height 32
click at [598, 625] on td "-4208.38" at bounding box center [553, 632] width 149 height 32
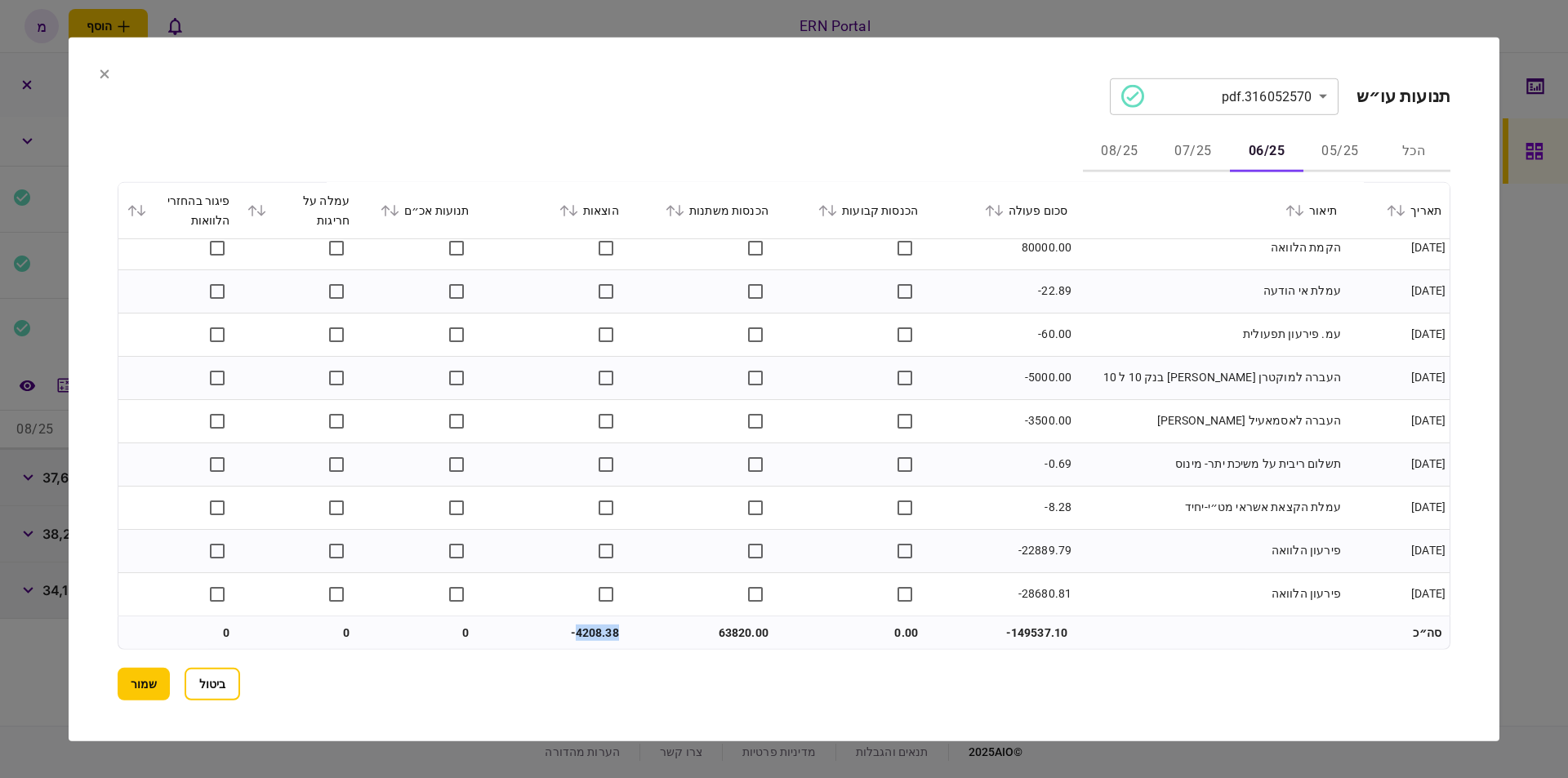
click at [598, 625] on td "-4208.38" at bounding box center [553, 632] width 149 height 32
click at [152, 683] on button "שמור" at bounding box center [144, 683] width 52 height 32
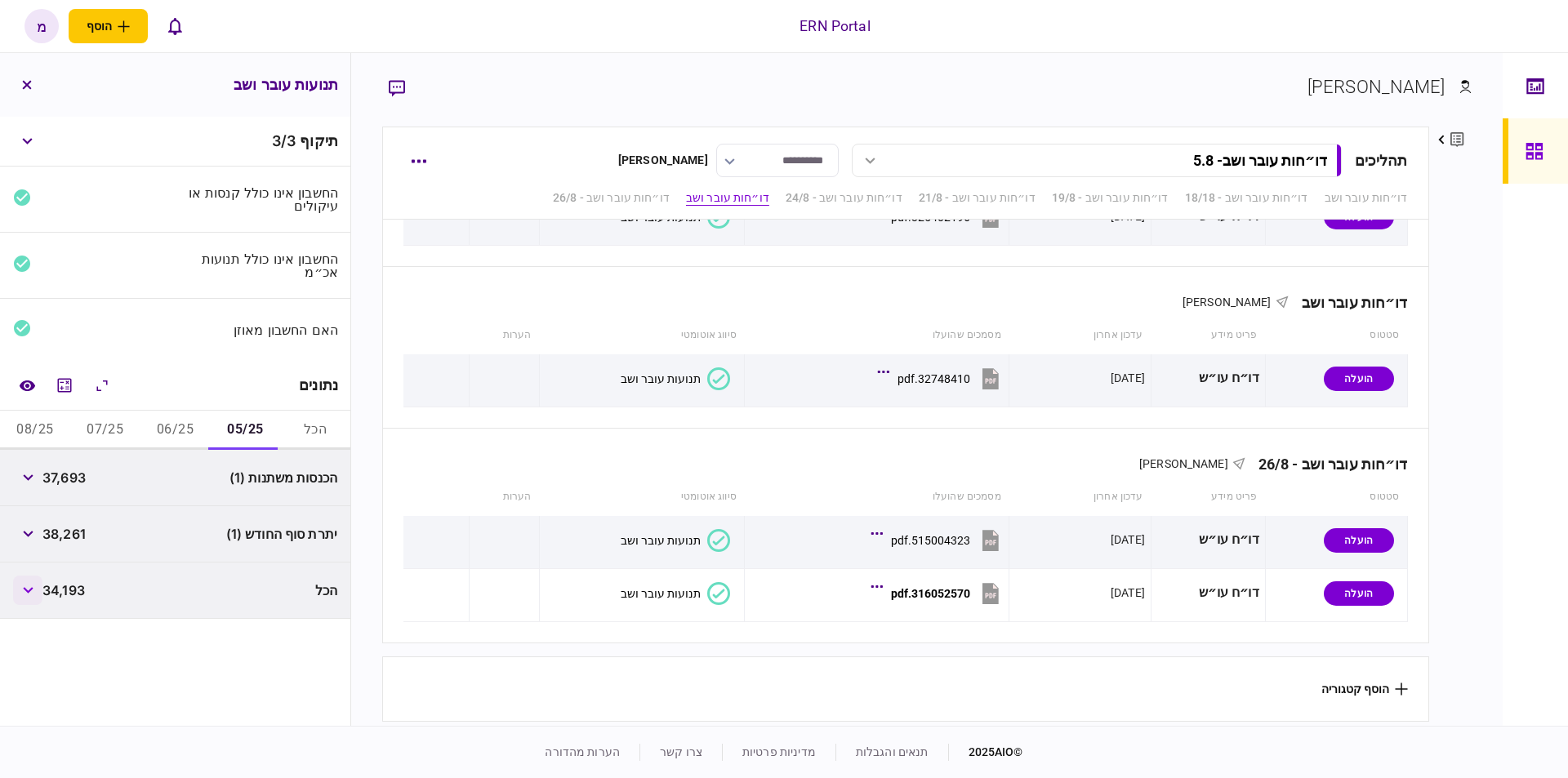
drag, startPoint x: 93, startPoint y: 580, endPoint x: 32, endPoint y: 589, distance: 61.7
click at [32, 589] on div "הכל 34,193" at bounding box center [175, 591] width 350 height 56
drag, startPoint x: 121, startPoint y: 534, endPoint x: 49, endPoint y: 532, distance: 72.0
click at [49, 532] on div "יתרת סוף החודש (1) 38,261" at bounding box center [175, 534] width 350 height 56
copy span "38,261"
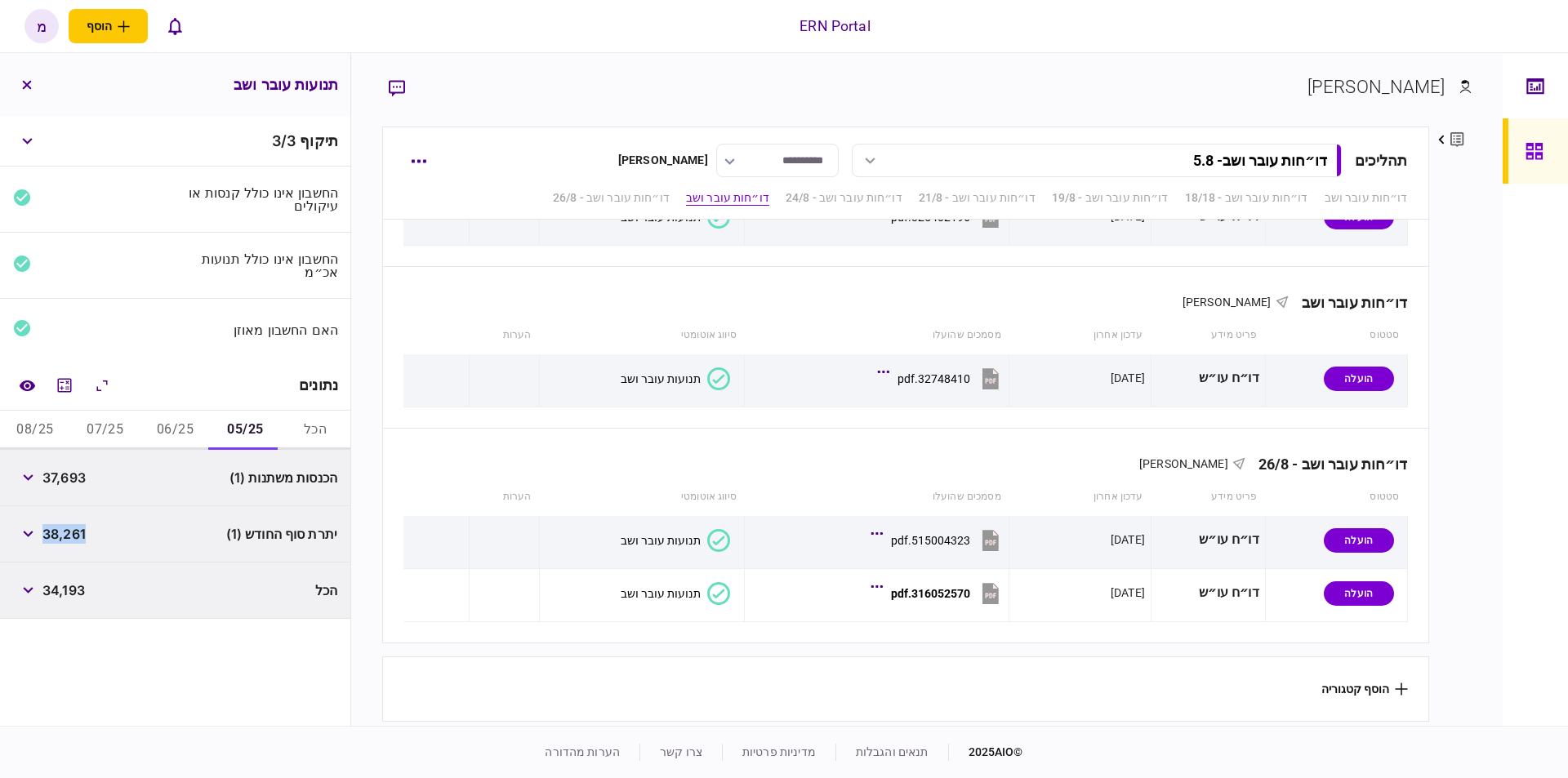
click at [160, 416] on button "06/25" at bounding box center [175, 430] width 71 height 39
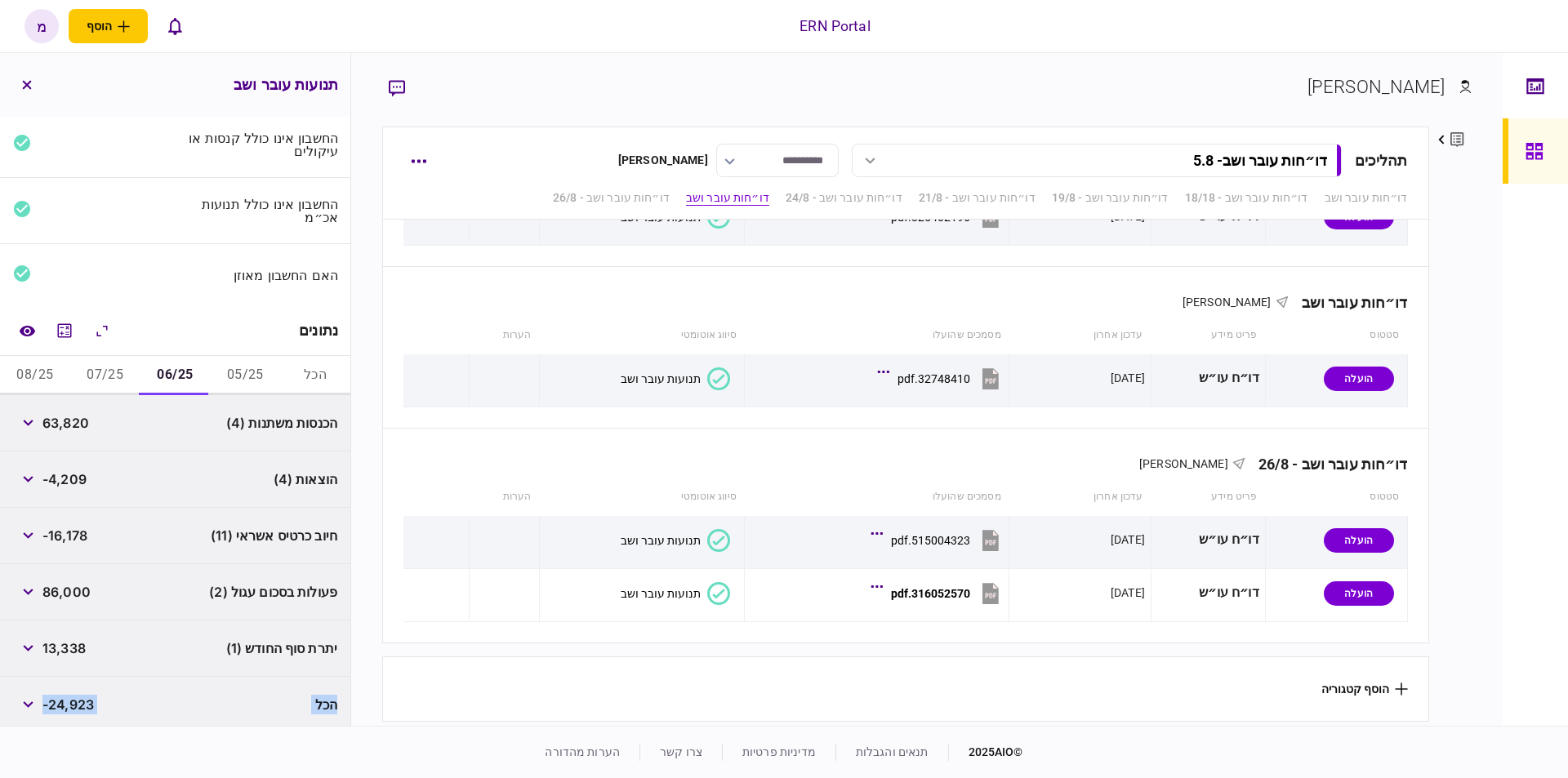
scroll to position [59, 0]
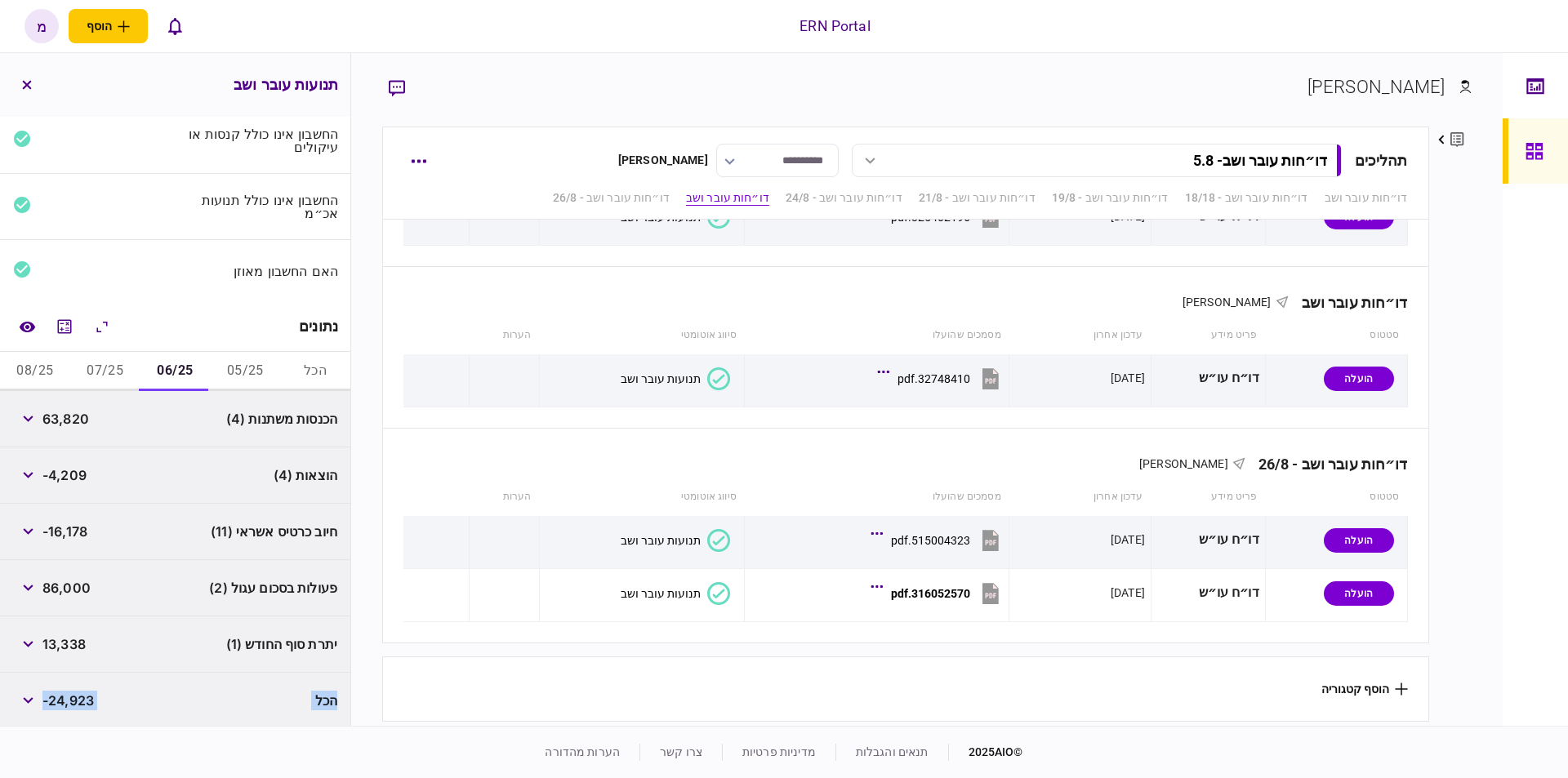
drag, startPoint x: 97, startPoint y: 708, endPoint x: 36, endPoint y: 674, distance: 69.8
click at [36, 683] on div "הכנסות משתנות (4) 63,820 הוצאות (4) -4,209 חיוב כרטיס אשראי (11) -16,178 פעולות…" at bounding box center [175, 559] width 350 height 338
click at [102, 647] on div "יתרת סוף החודש (1) 13,338" at bounding box center [175, 644] width 350 height 56
drag, startPoint x: 82, startPoint y: 636, endPoint x: 48, endPoint y: 639, distance: 34.1
click at [48, 639] on div "יתרת סוף החודש (1) 13,338" at bounding box center [175, 644] width 350 height 56
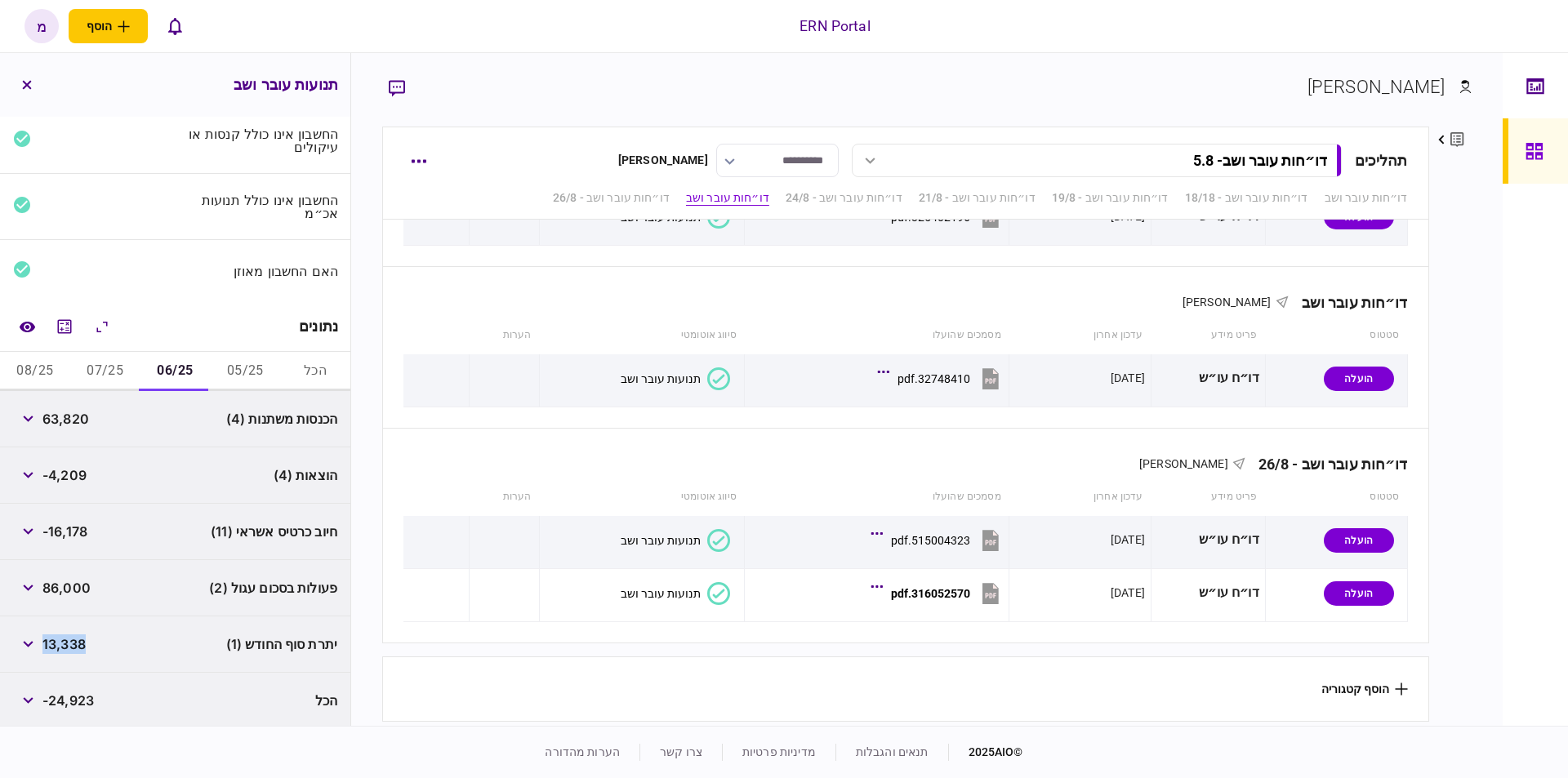
copy span "13,338"
click at [117, 359] on button "07/25" at bounding box center [105, 371] width 71 height 39
drag, startPoint x: 84, startPoint y: 637, endPoint x: 48, endPoint y: 641, distance: 36.2
click at [48, 641] on span "17,309" at bounding box center [63, 644] width 41 height 20
copy span "17,309"
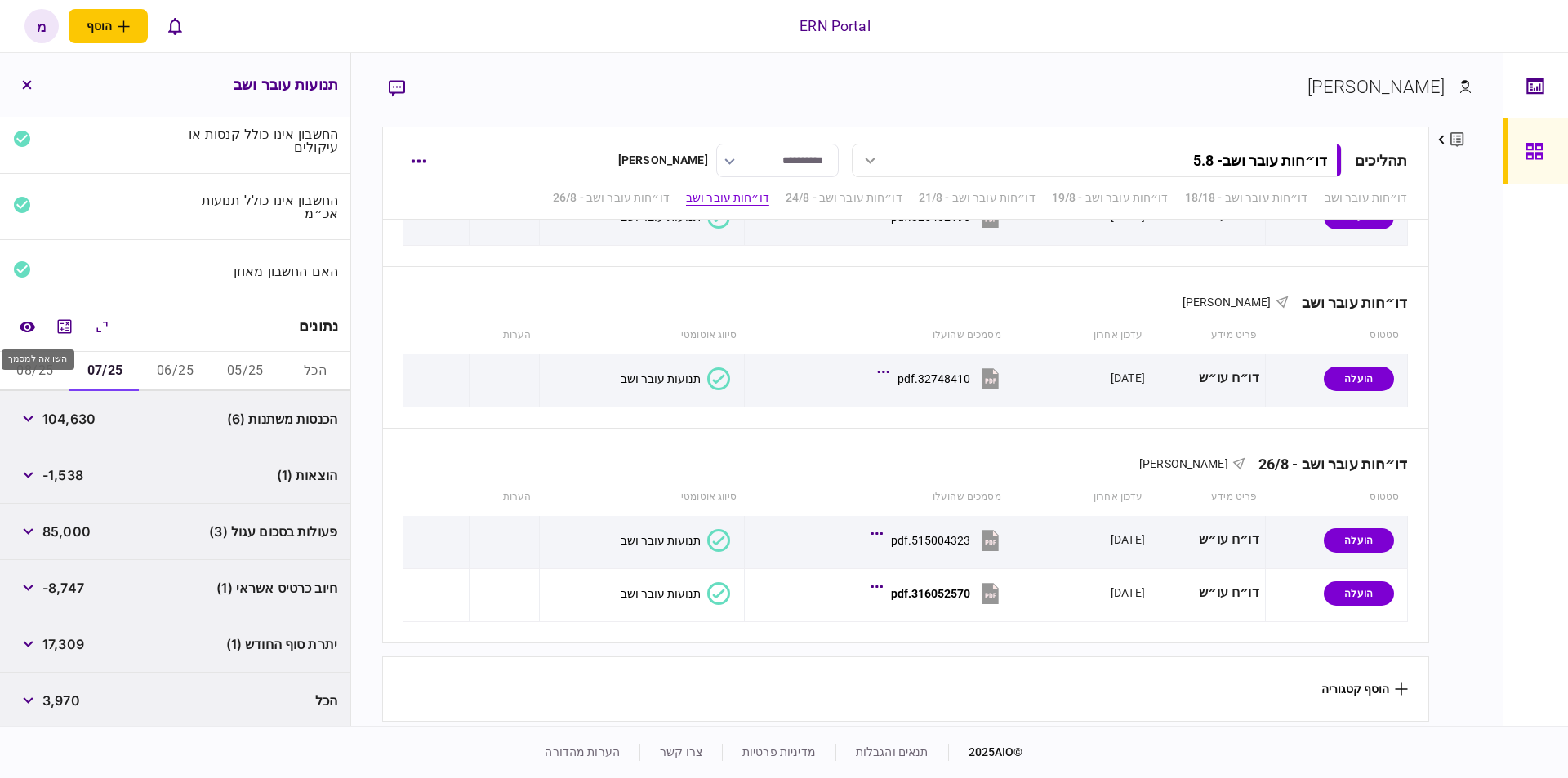
click at [32, 364] on div "השוואה למסמך" at bounding box center [38, 359] width 73 height 21
click at [17, 356] on button "08/25" at bounding box center [35, 371] width 71 height 39
drag, startPoint x: 103, startPoint y: 645, endPoint x: 50, endPoint y: 648, distance: 53.1
click at [50, 648] on div "יתרת סוף החודש (1) 46,601" at bounding box center [175, 644] width 350 height 56
copy span "46,601"
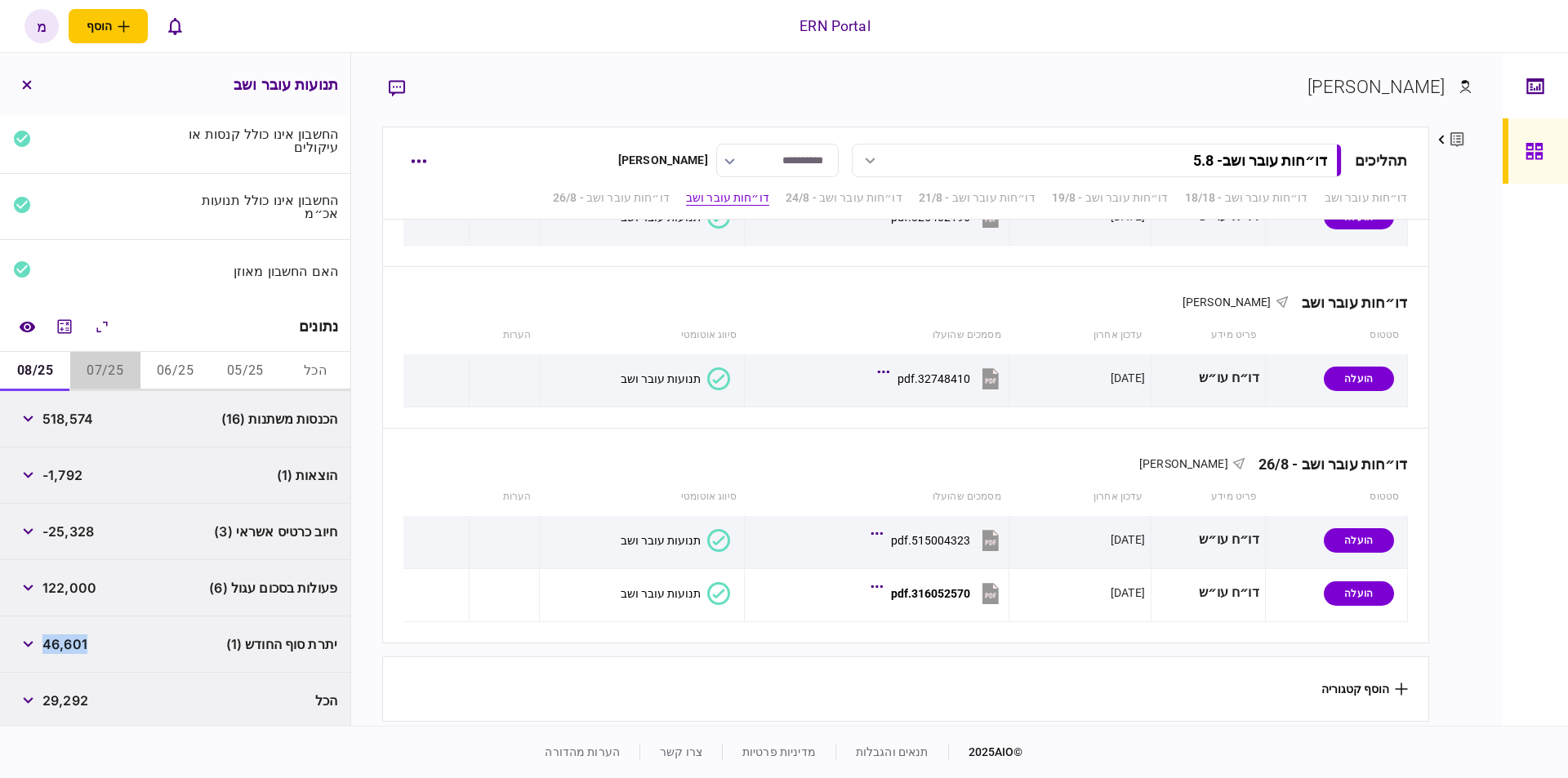
click at [97, 366] on button "07/25" at bounding box center [105, 371] width 71 height 39
click at [56, 318] on button "מחשבון" at bounding box center [64, 326] width 29 height 29
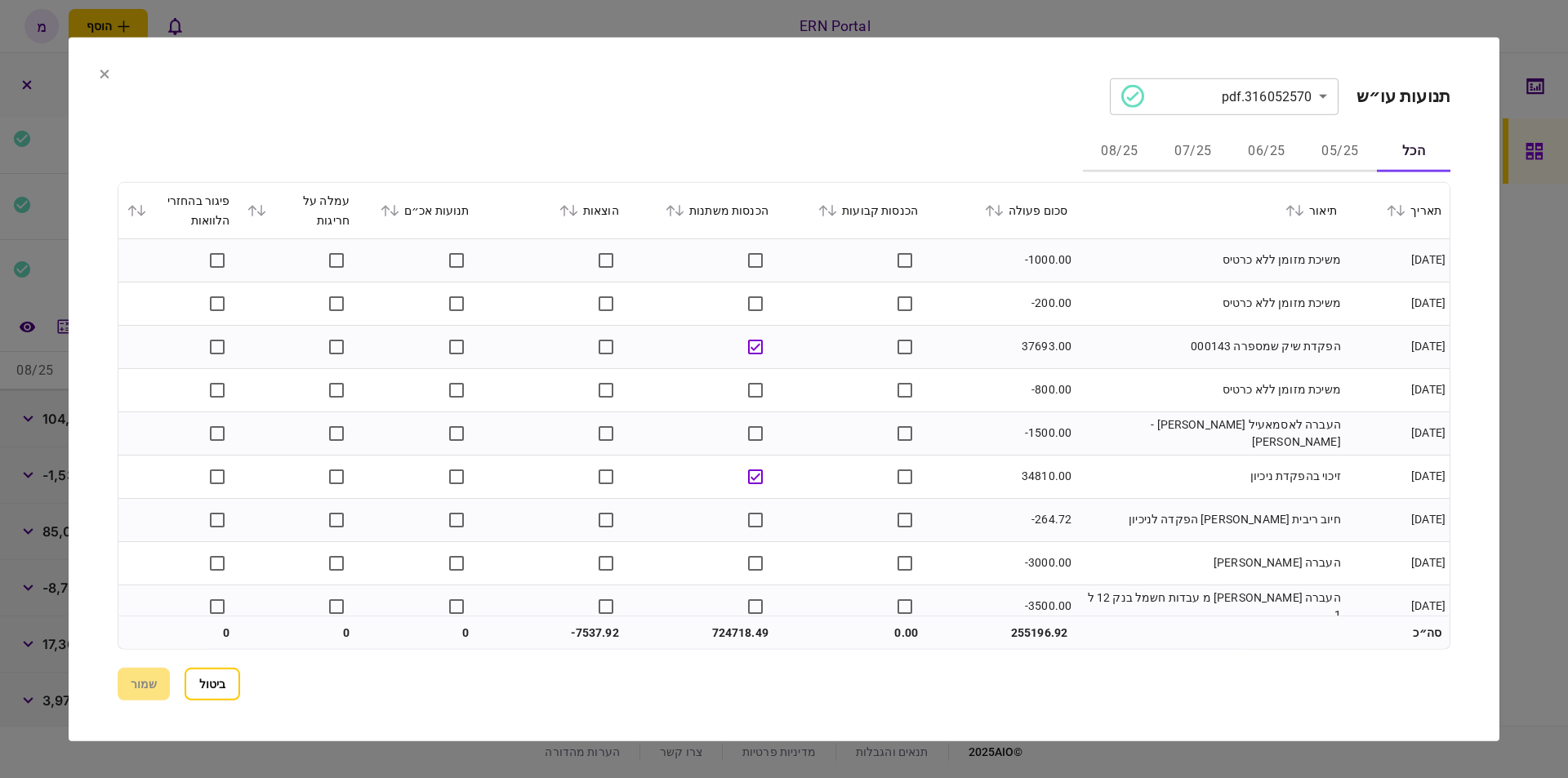
click at [1183, 139] on button "07/25" at bounding box center [1193, 151] width 74 height 39
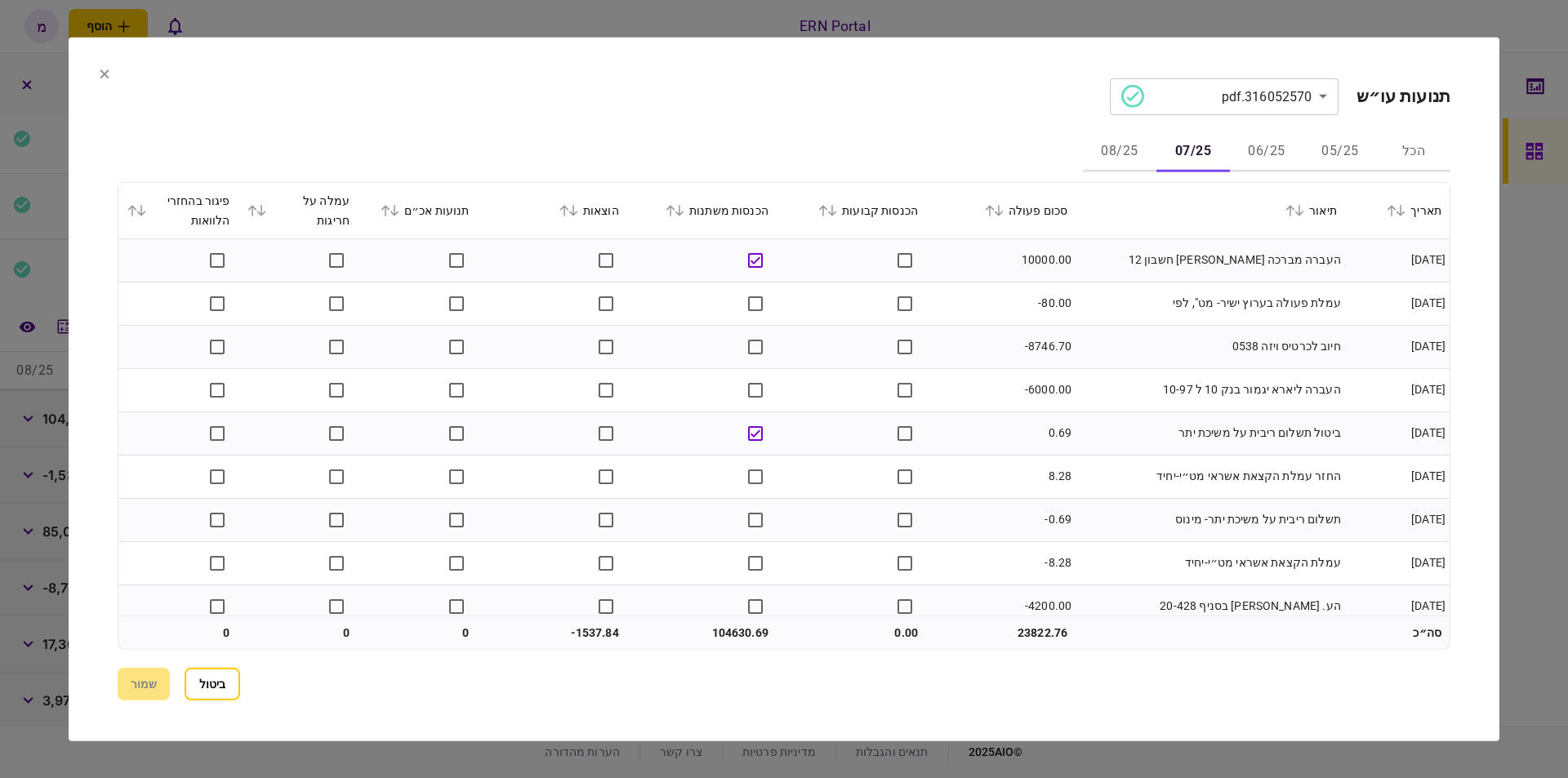
click at [1124, 260] on td "העברה מברכה [PERSON_NAME] חשבון 12" at bounding box center [1210, 260] width 270 height 43
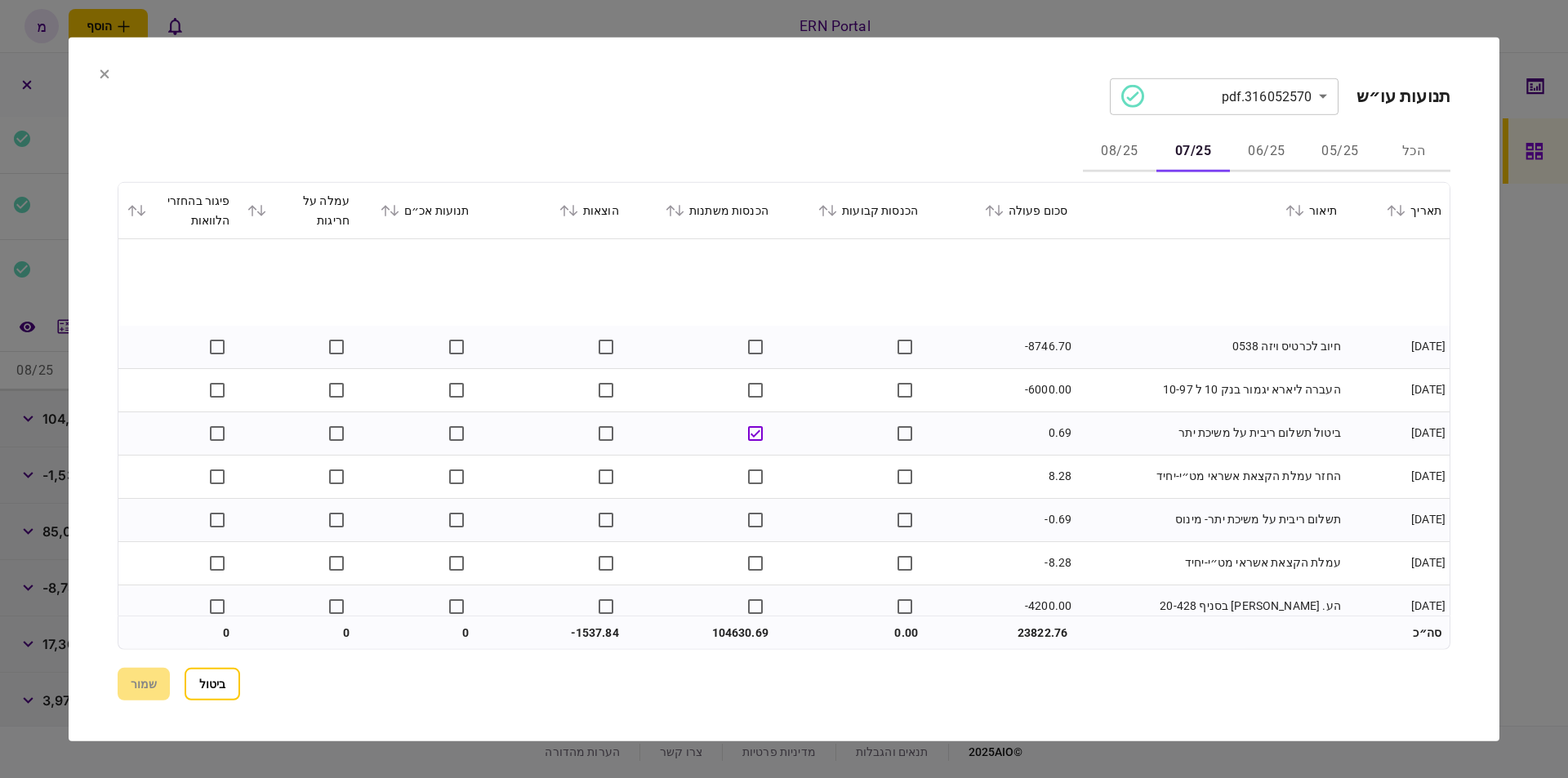
scroll to position [92, 0]
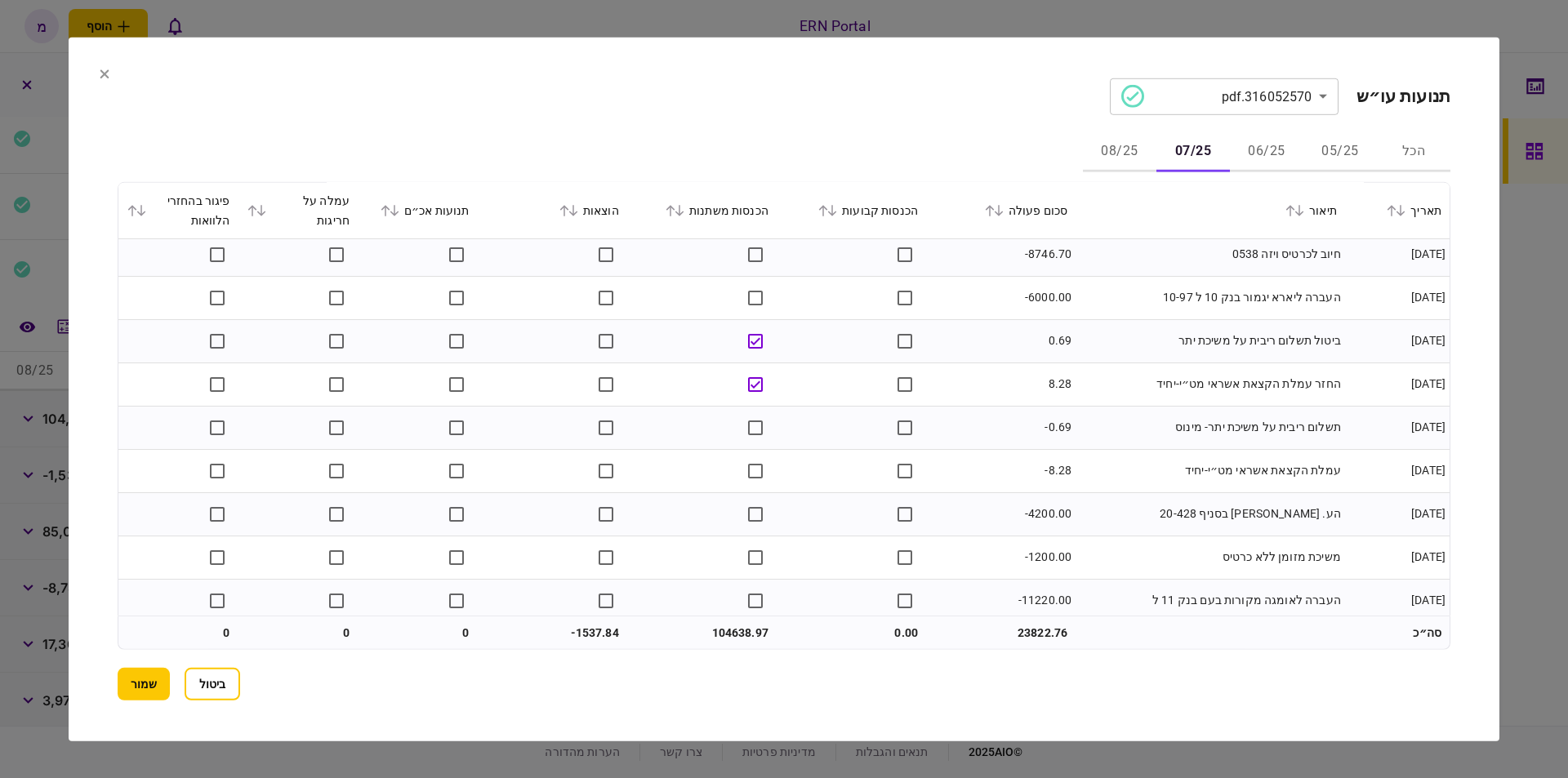
click at [830, 367] on td at bounding box center [851, 384] width 149 height 43
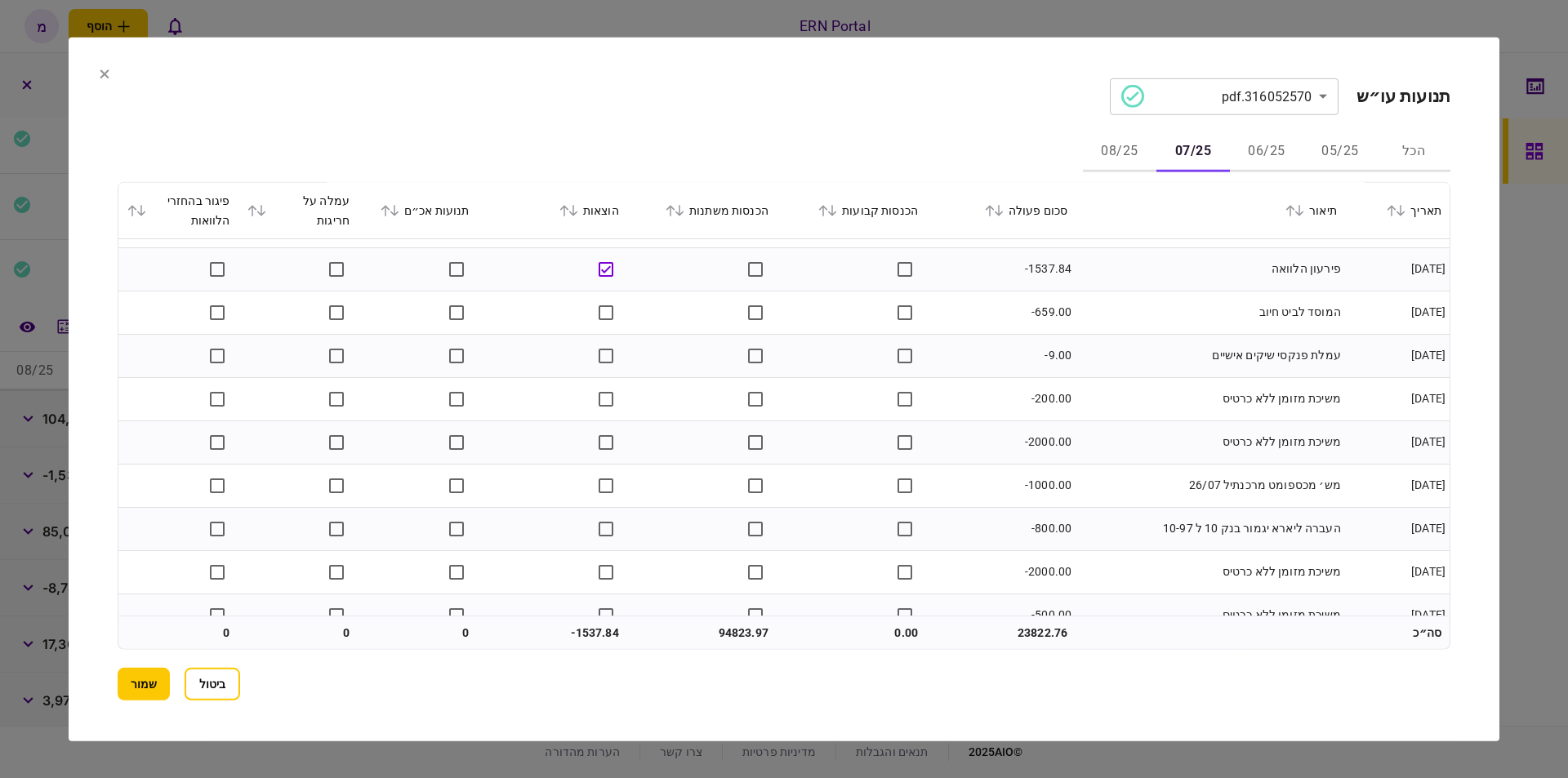
scroll to position [1226, 0]
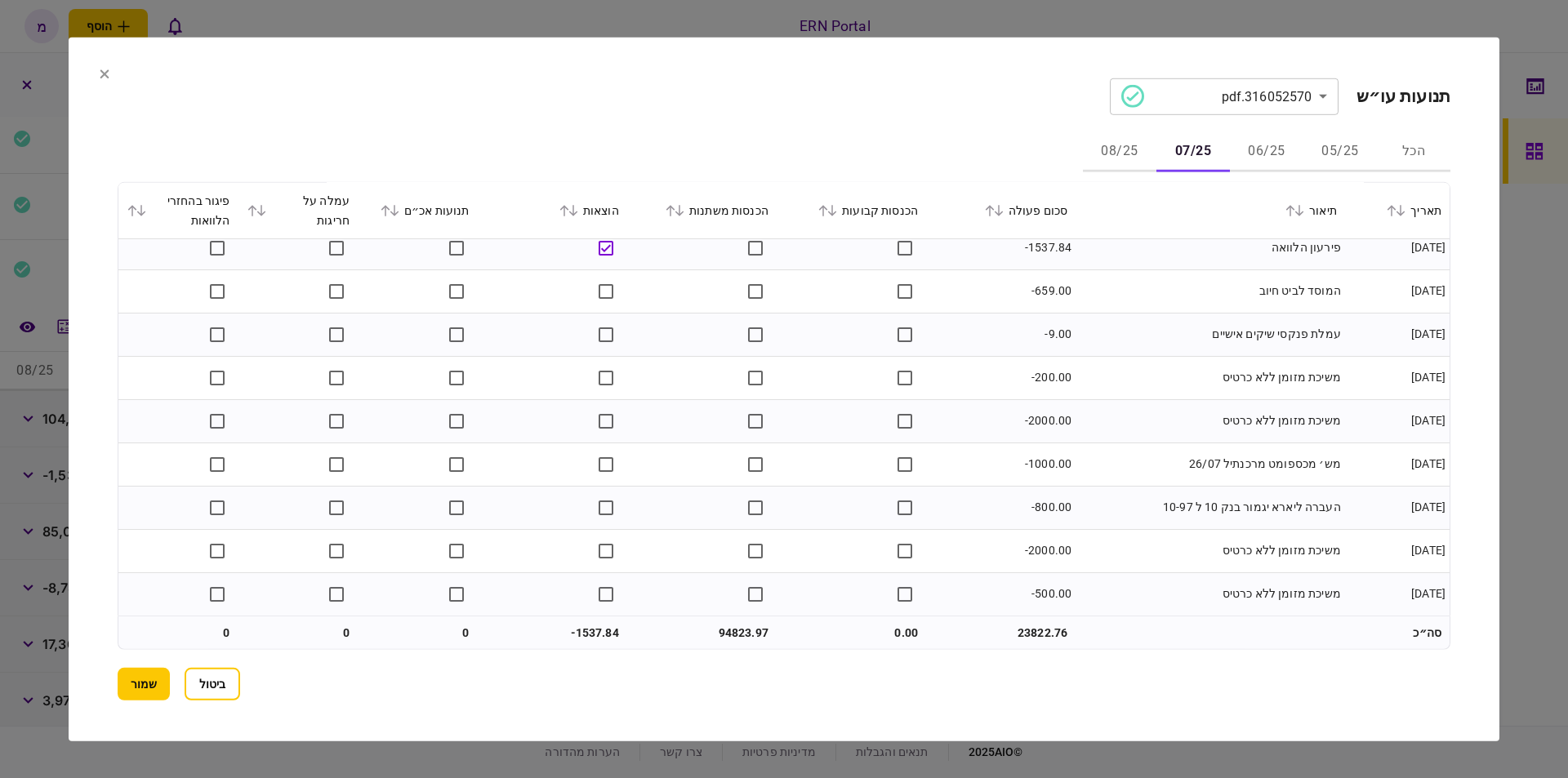
click at [733, 632] on td "94823.97" at bounding box center [702, 632] width 149 height 32
copy td "94823.97"
drag, startPoint x: 518, startPoint y: 637, endPoint x: 581, endPoint y: 628, distance: 63.6
click at [519, 639] on td "-1537.84" at bounding box center [553, 632] width 149 height 32
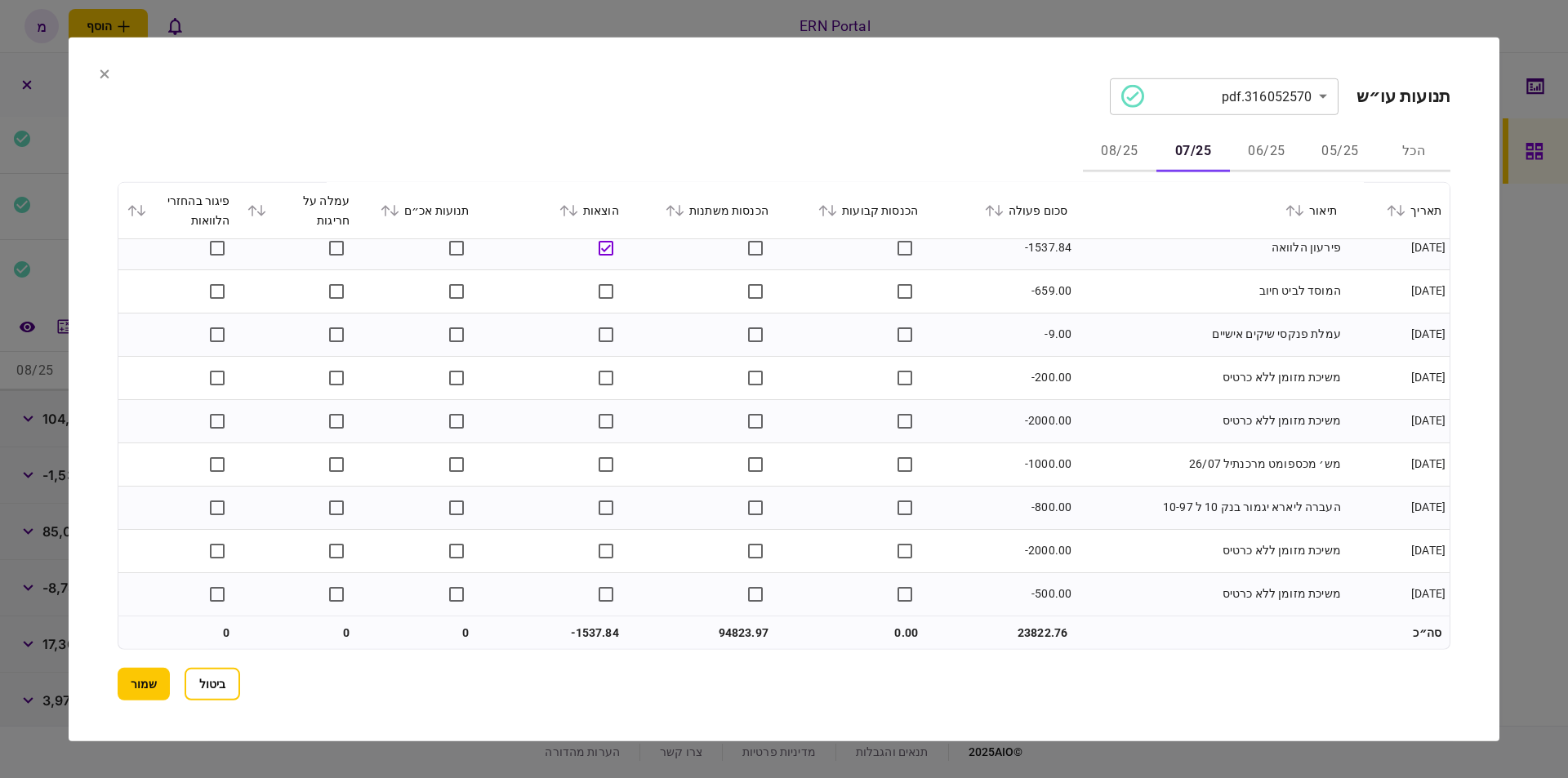
click at [582, 627] on td "-1537.84" at bounding box center [553, 632] width 149 height 32
click at [144, 683] on button "שמור" at bounding box center [144, 683] width 52 height 32
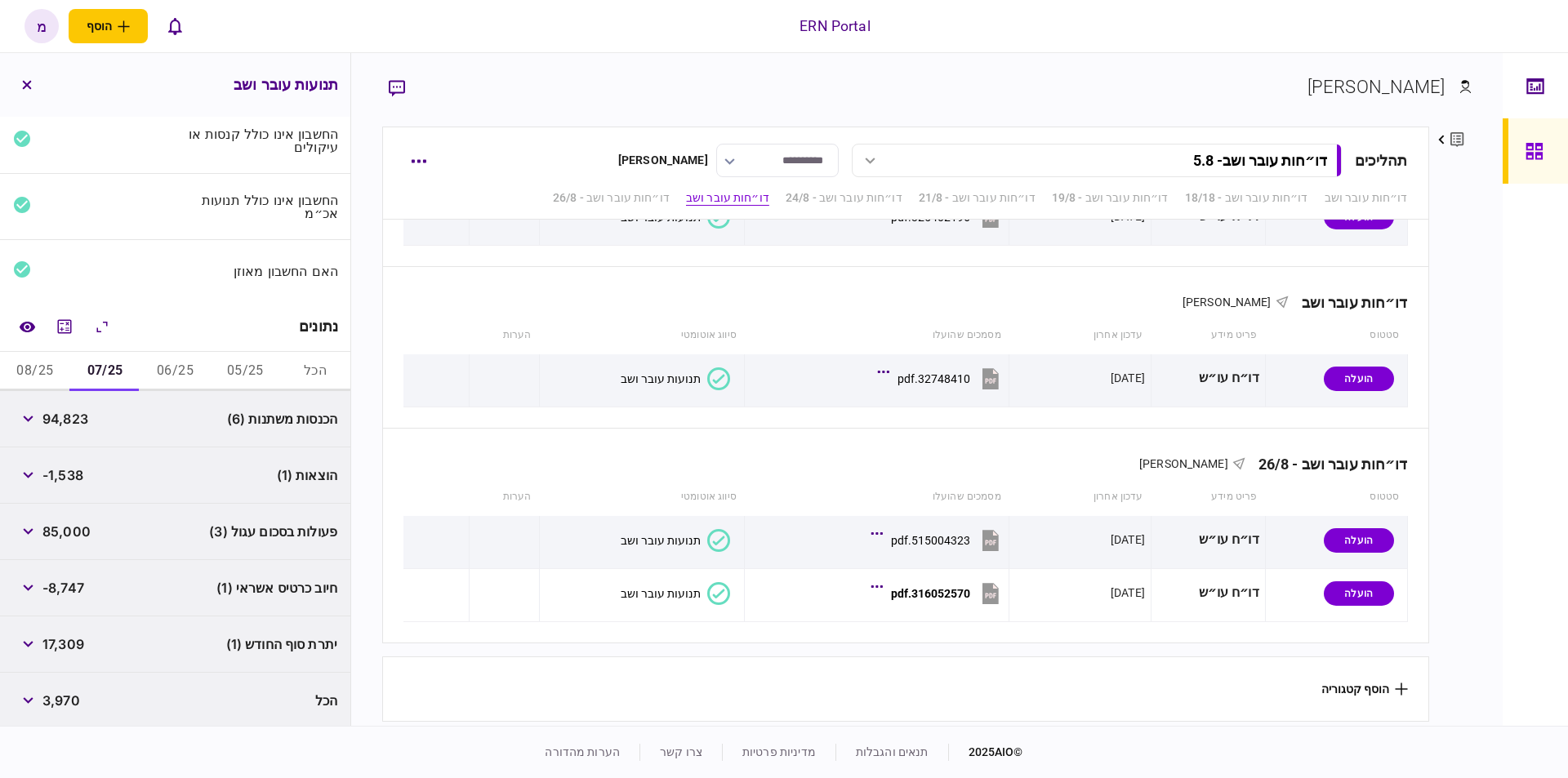
click at [37, 373] on button "08/25" at bounding box center [35, 371] width 71 height 39
click at [67, 321] on icon "מחשבון" at bounding box center [65, 326] width 14 height 14
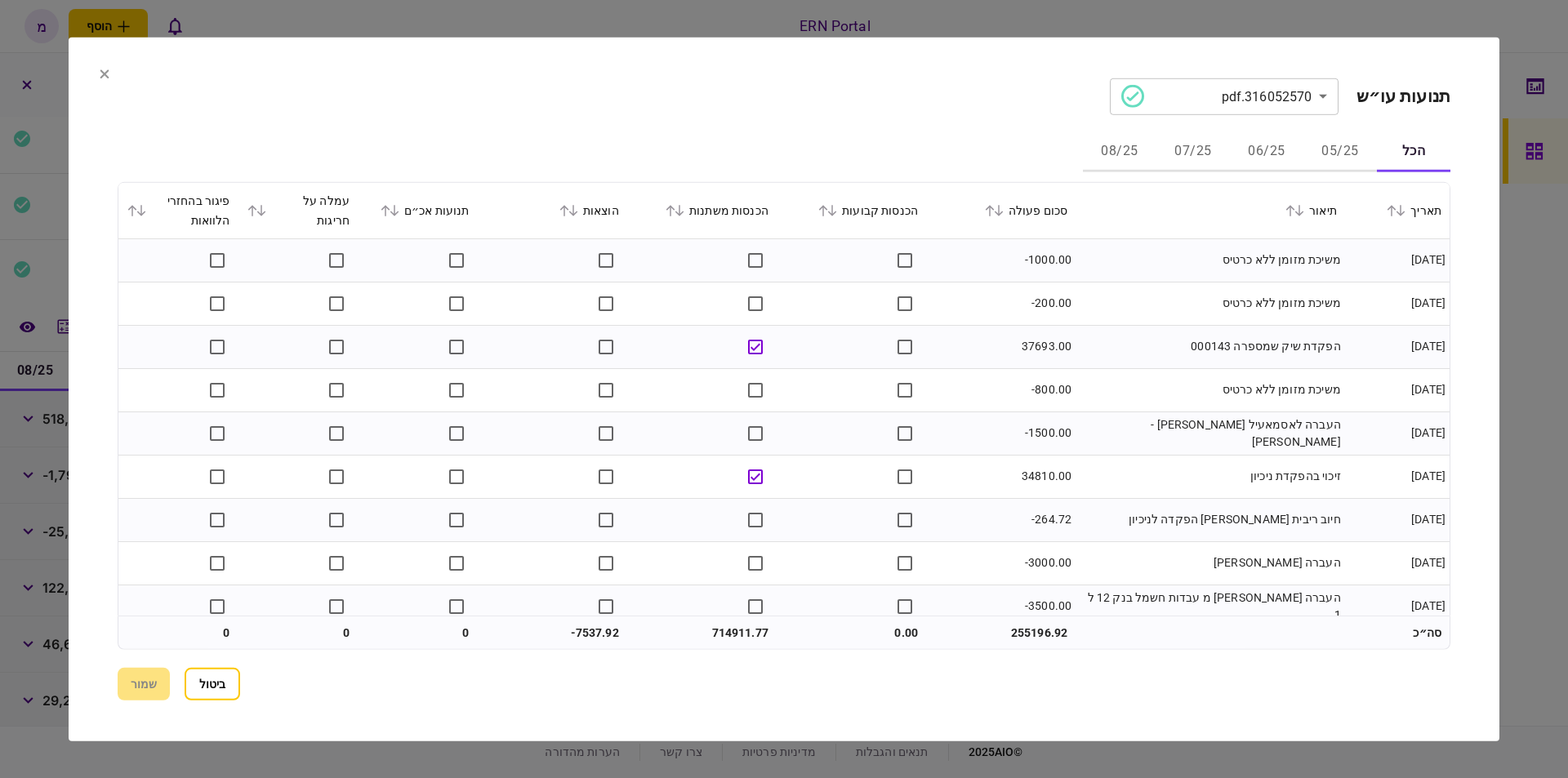
click at [1111, 147] on button "08/25" at bounding box center [1119, 151] width 74 height 39
click at [1110, 253] on td "משיכת מזומן ללא כרטיס" at bounding box center [1210, 260] width 270 height 43
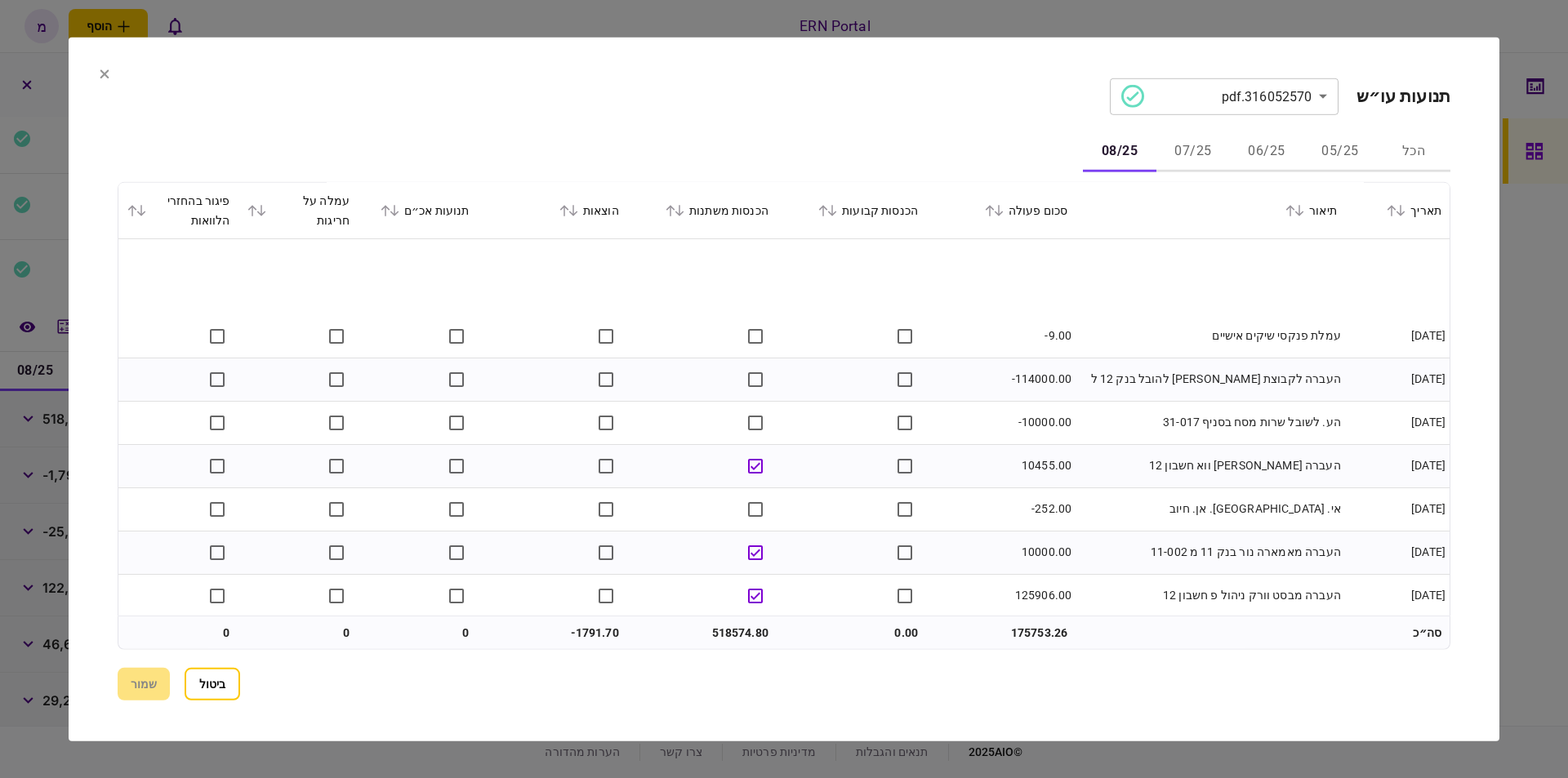
scroll to position [925, 0]
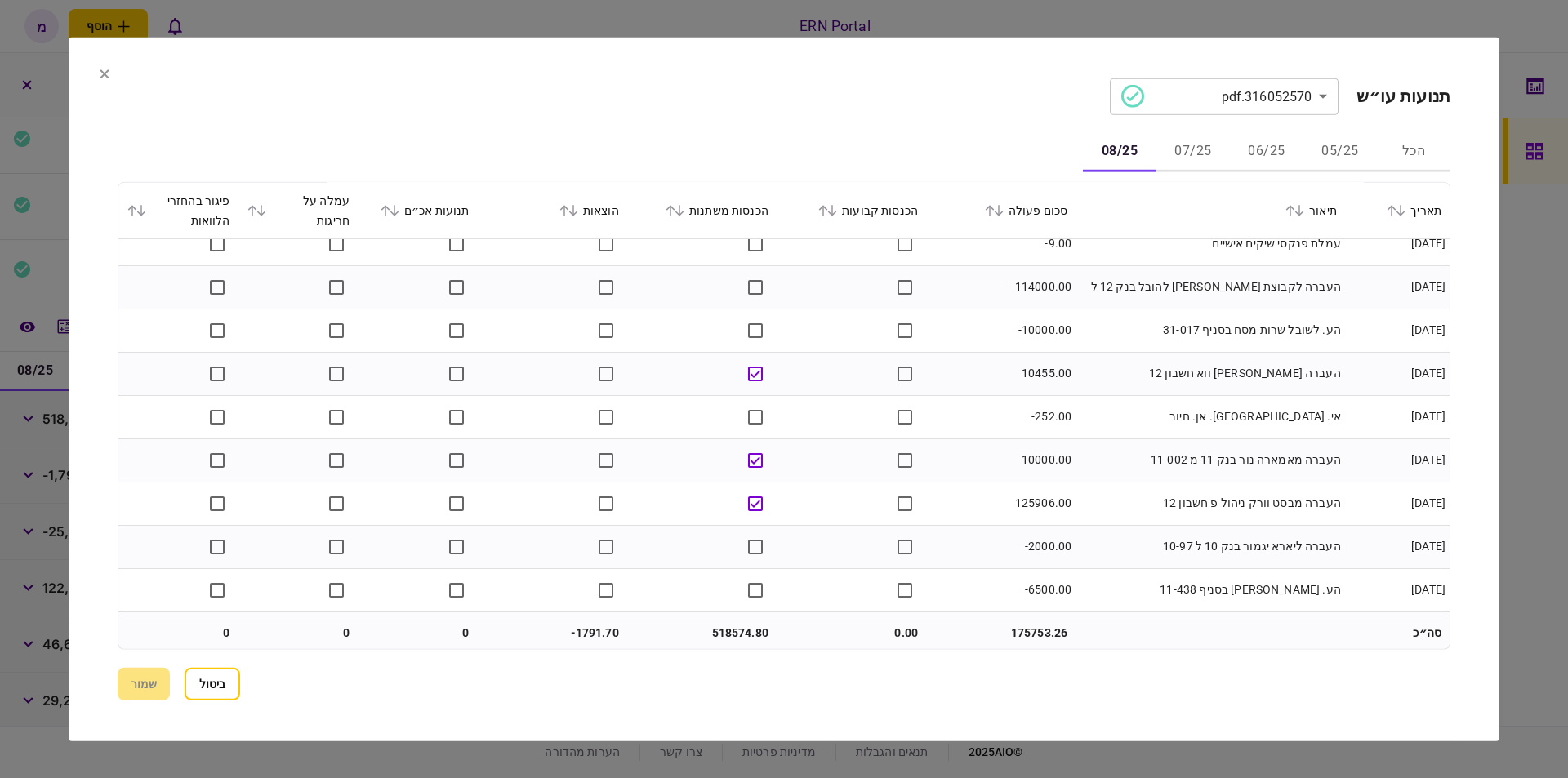
click at [1142, 421] on td "אי. [GEOGRAPHIC_DATA]. אן. חיוב" at bounding box center [1210, 416] width 270 height 43
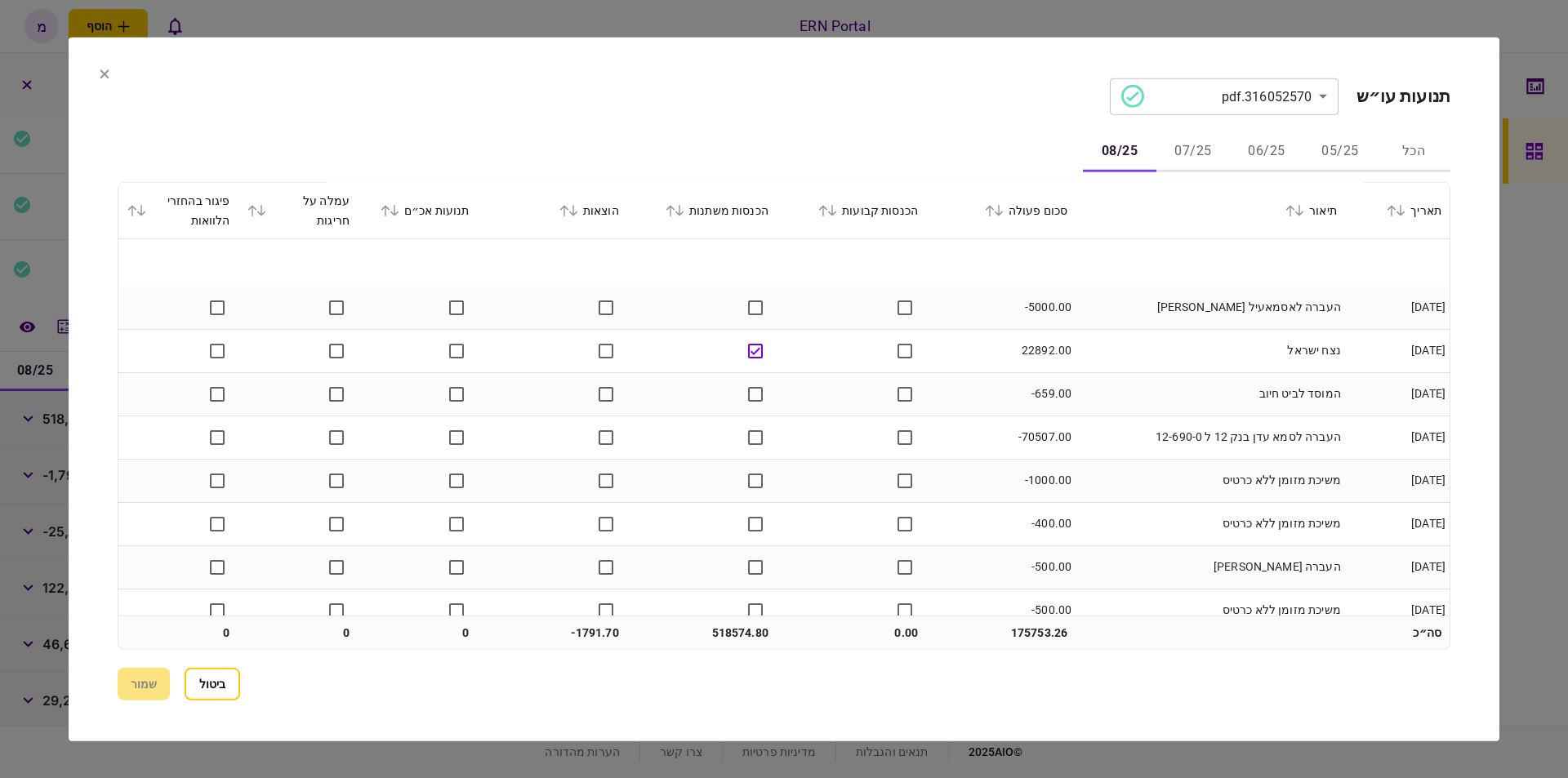
scroll to position [2005, 0]
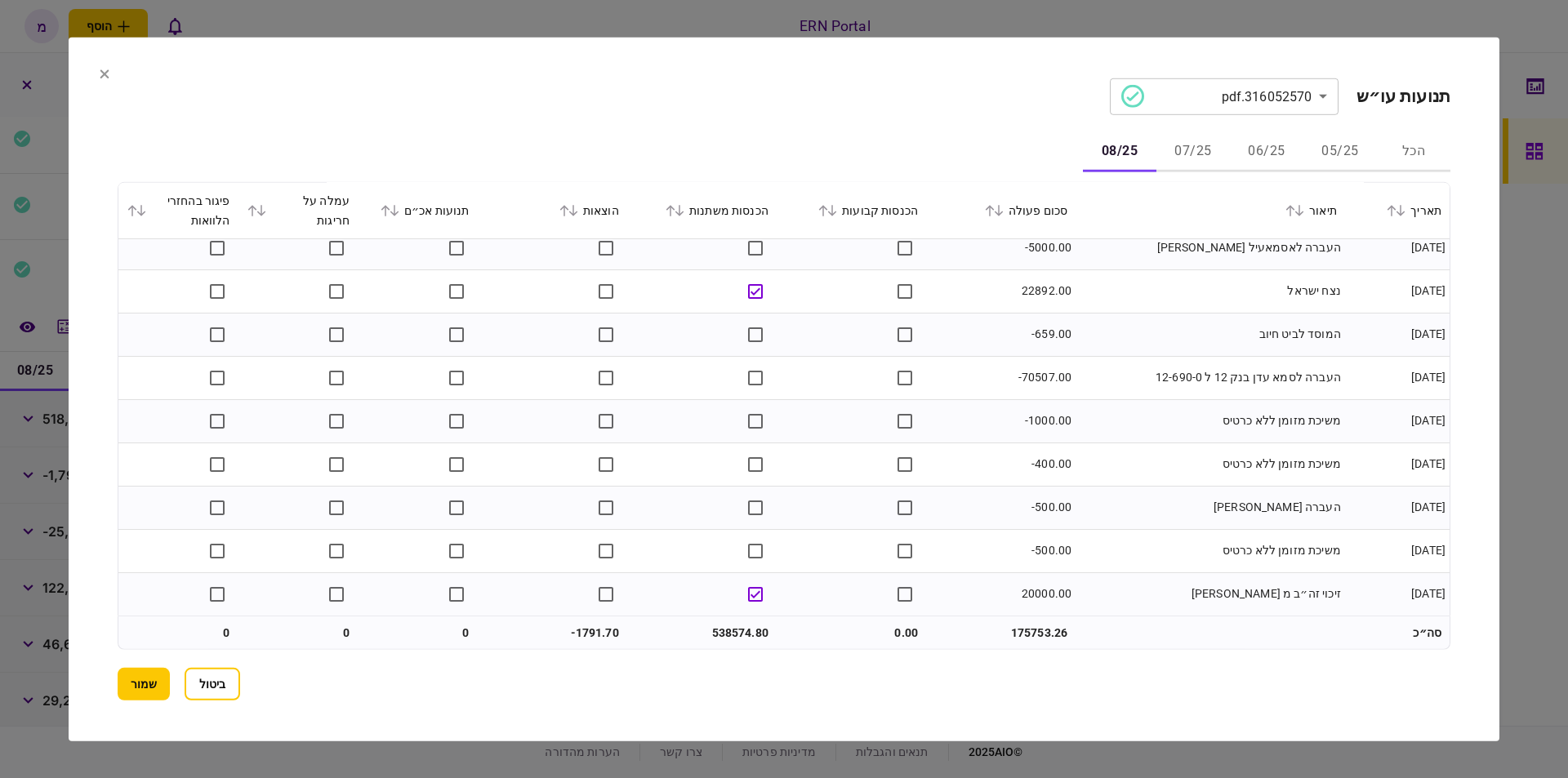
click at [1098, 565] on td "משיכת מזומן ללא כרטיס" at bounding box center [1210, 551] width 270 height 43
click at [721, 633] on td "538574.80" at bounding box center [702, 632] width 149 height 32
click at [550, 629] on td "-1791.70" at bounding box center [553, 632] width 149 height 32
click at [589, 632] on td "-1791.70" at bounding box center [553, 632] width 149 height 32
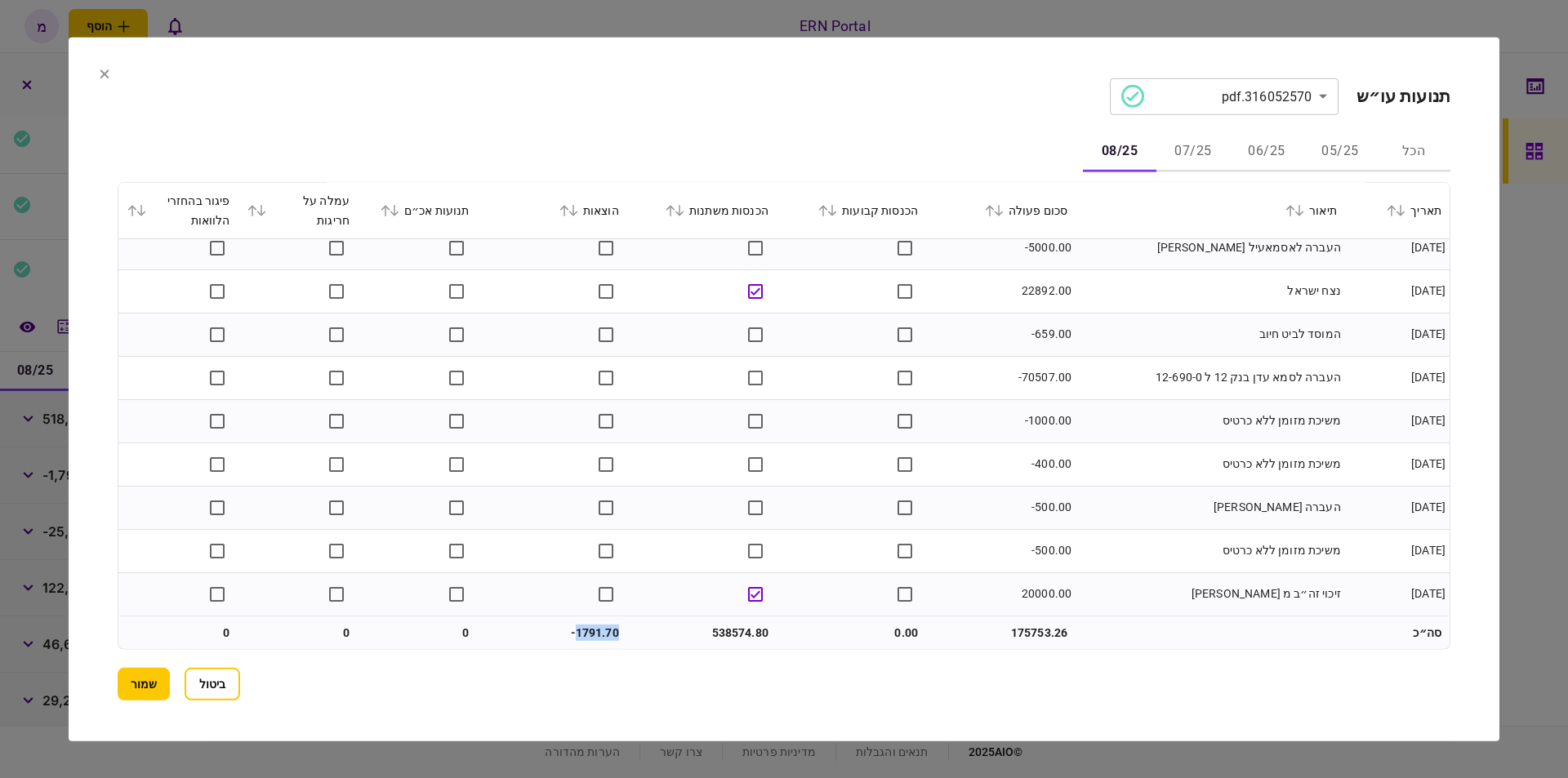
click at [589, 632] on td "-1791.70" at bounding box center [553, 632] width 149 height 32
click at [134, 673] on button "שמור" at bounding box center [144, 683] width 52 height 32
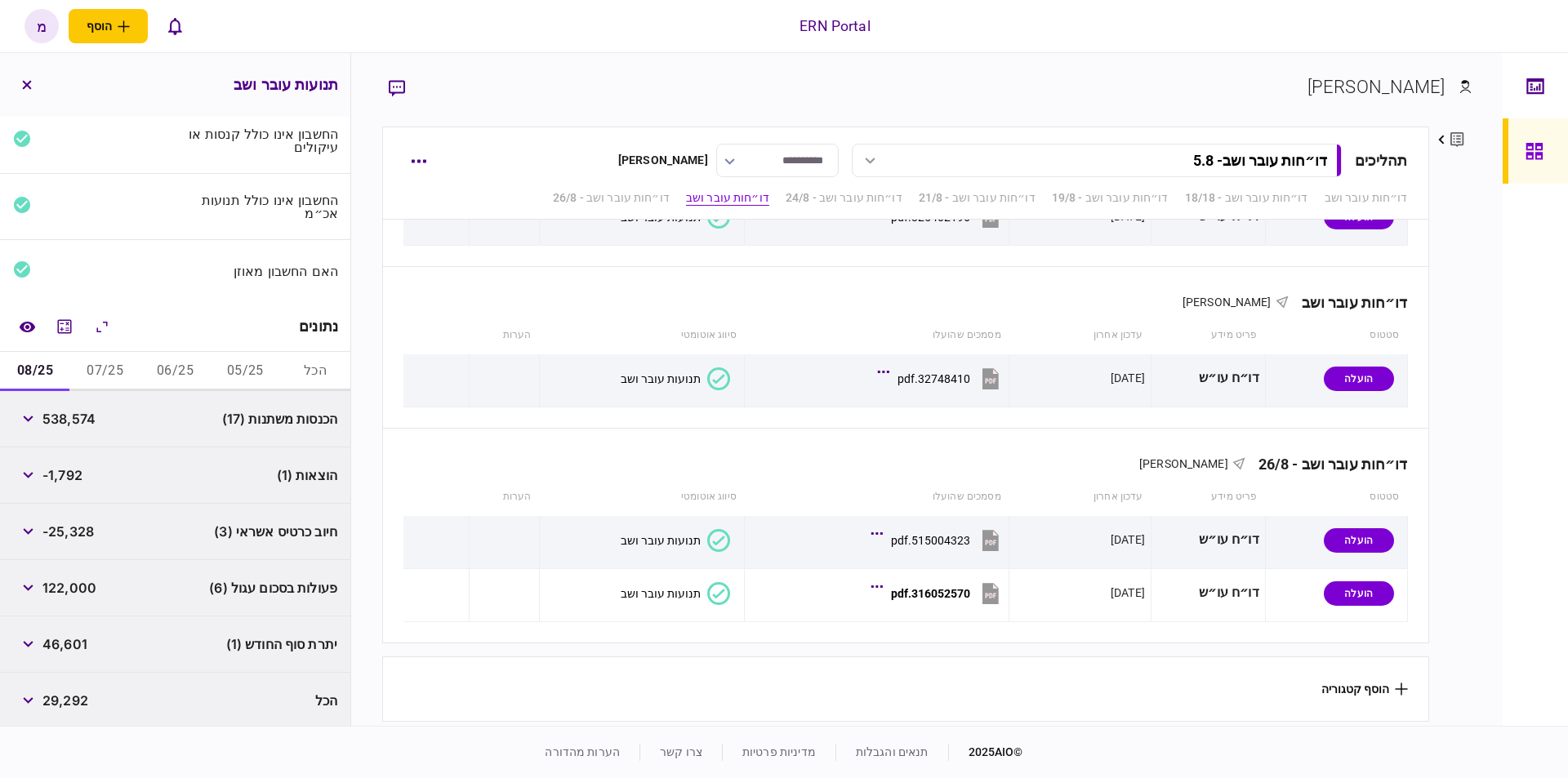
click at [1464, 554] on div "פרטים ערוך שם פרטי [PERSON_NAME] שם משפחה [PERSON_NAME] דוא״ל [EMAIL_ADDRESS][D…" at bounding box center [1449, 424] width 42 height 595
click at [310, 352] on button "הכל" at bounding box center [315, 371] width 71 height 39
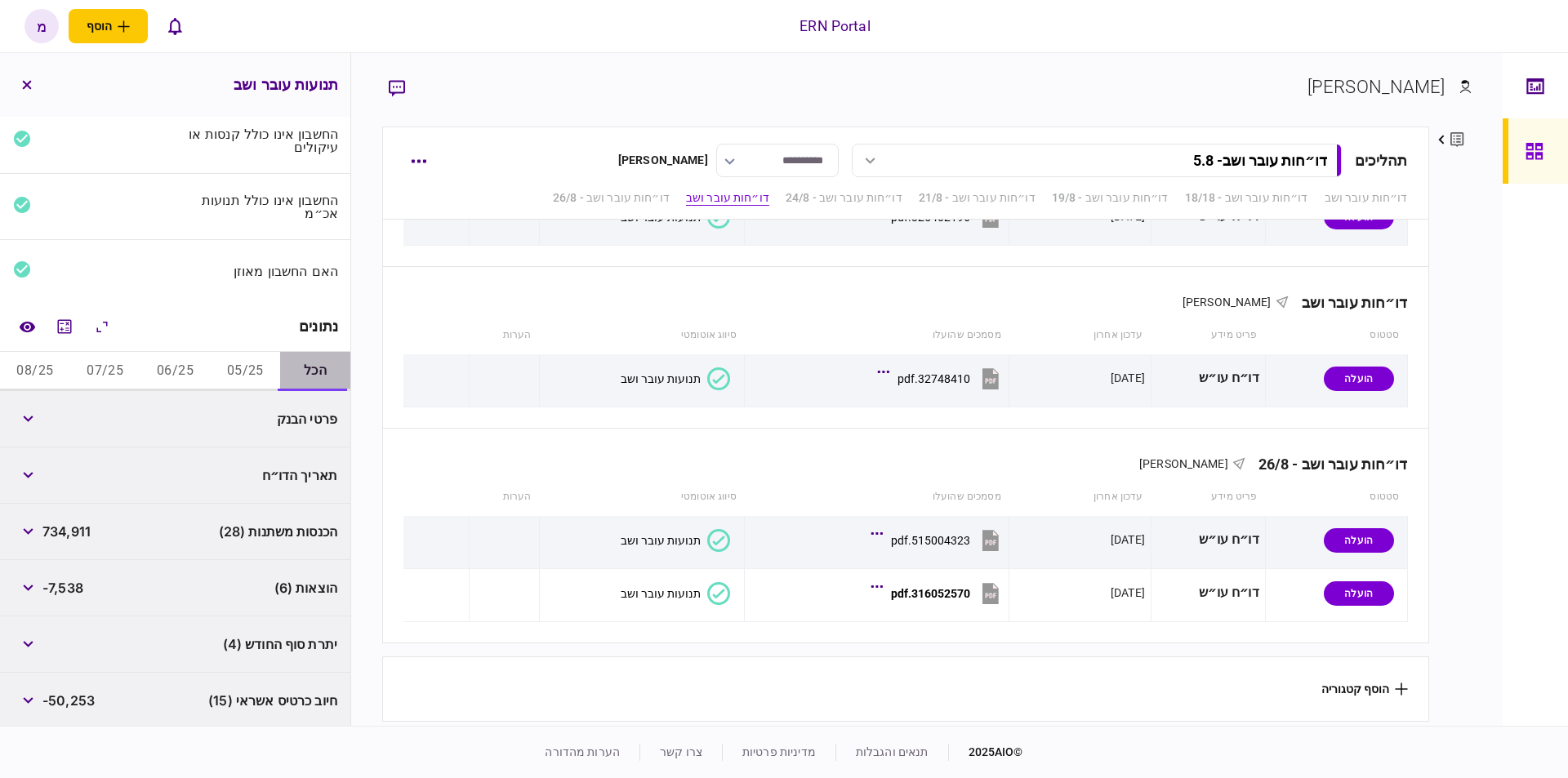
click at [312, 361] on button "הכל" at bounding box center [315, 371] width 71 height 39
click at [286, 419] on div "פרטי הבנק" at bounding box center [260, 419] width 156 height 13
click at [152, 422] on div "פרטי הבנק" at bounding box center [175, 419] width 350 height 56
click at [40, 425] on button "button" at bounding box center [27, 418] width 29 height 29
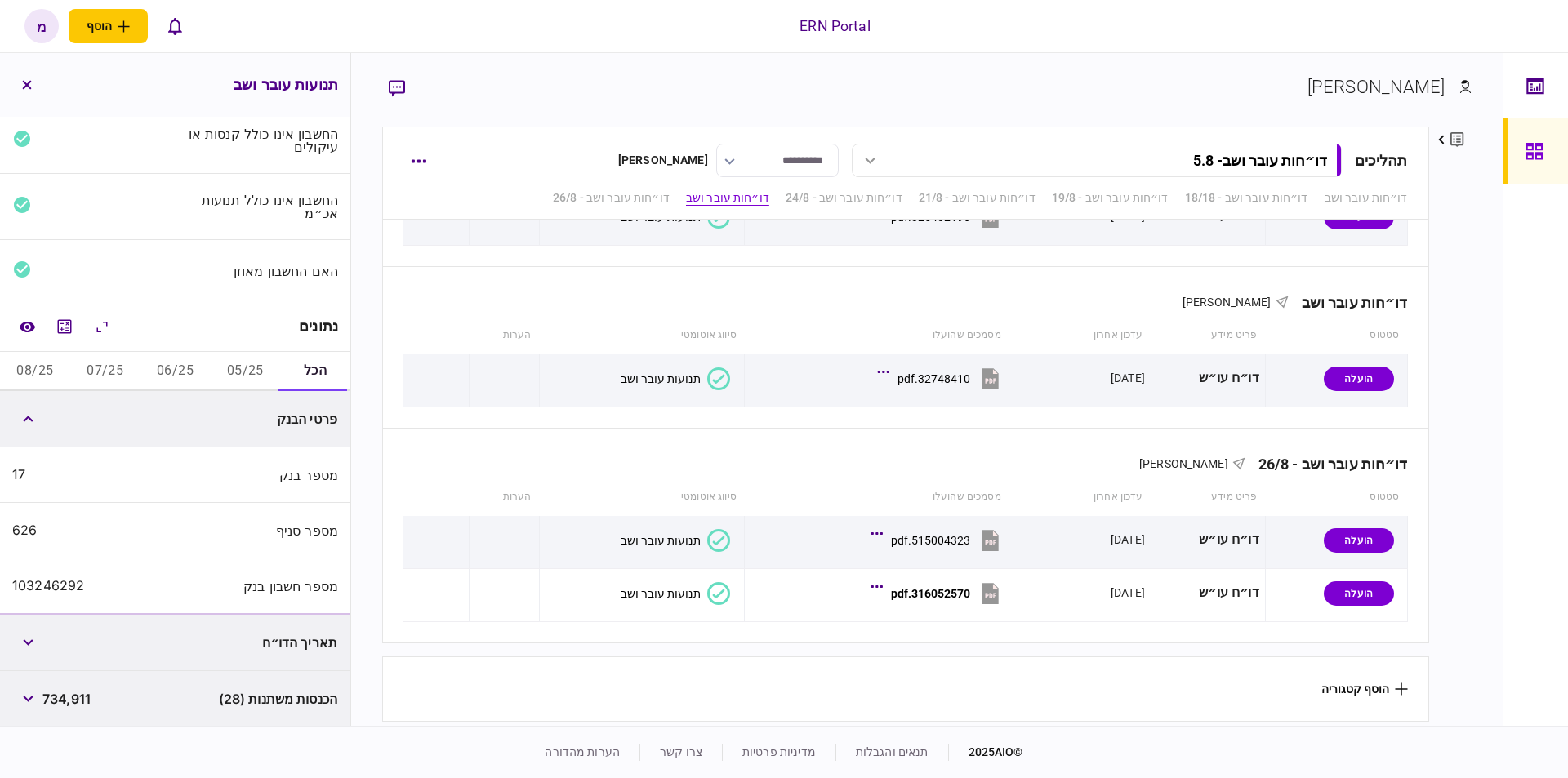
click at [37, 578] on div "103246292" at bounding box center [48, 586] width 72 height 16
